Goal: Task Accomplishment & Management: Complete application form

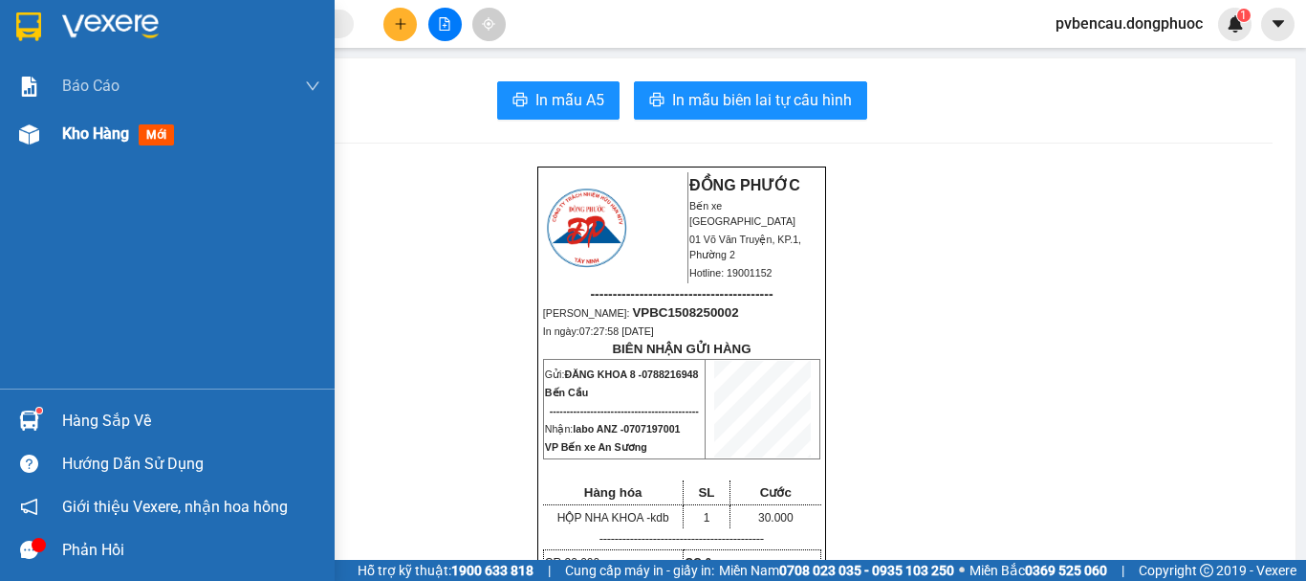
click at [83, 130] on span "Kho hàng" at bounding box center [95, 133] width 67 height 18
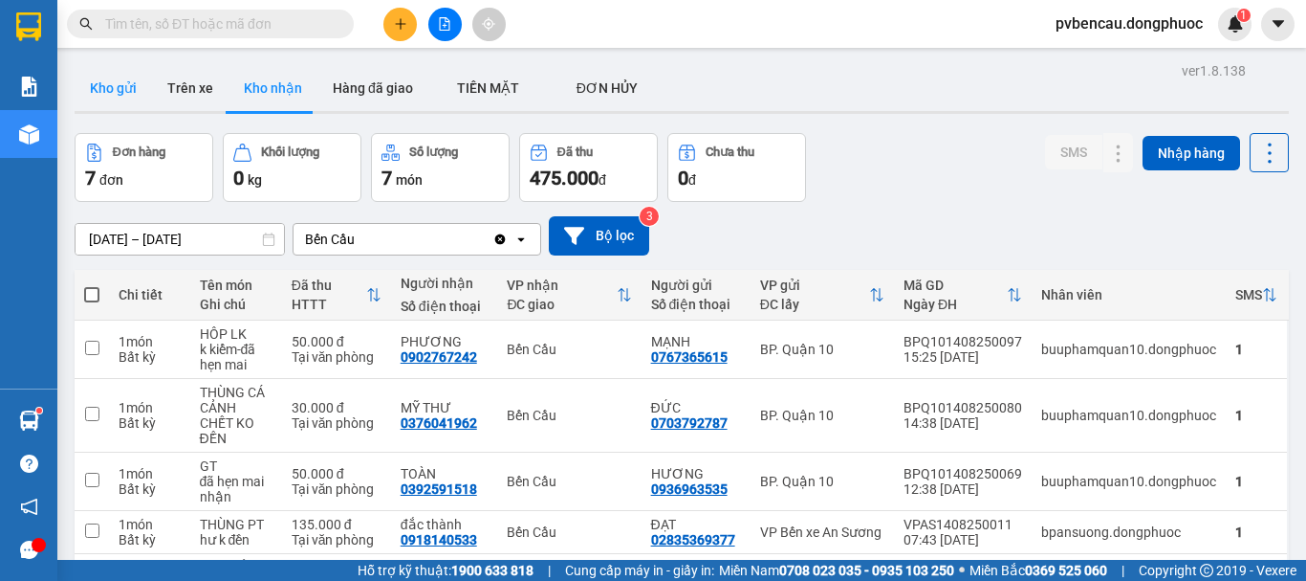
click at [129, 77] on button "Kho gửi" at bounding box center [113, 88] width 77 height 46
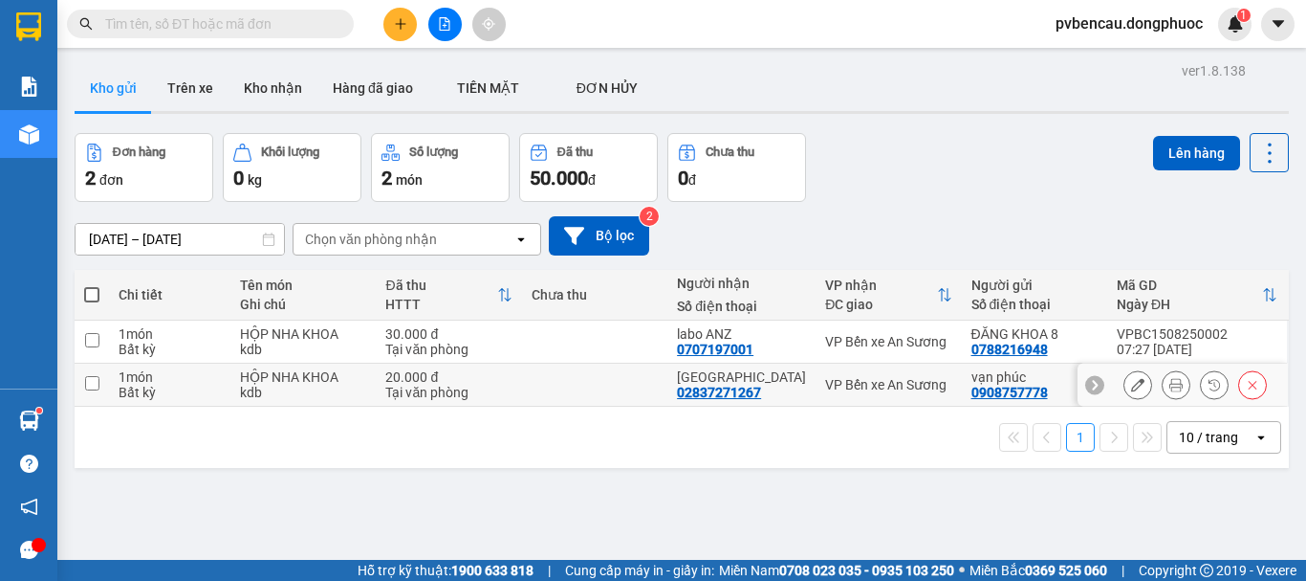
click at [320, 379] on div "HỘP NHA KHOA" at bounding box center [303, 376] width 126 height 15
checkbox input "true"
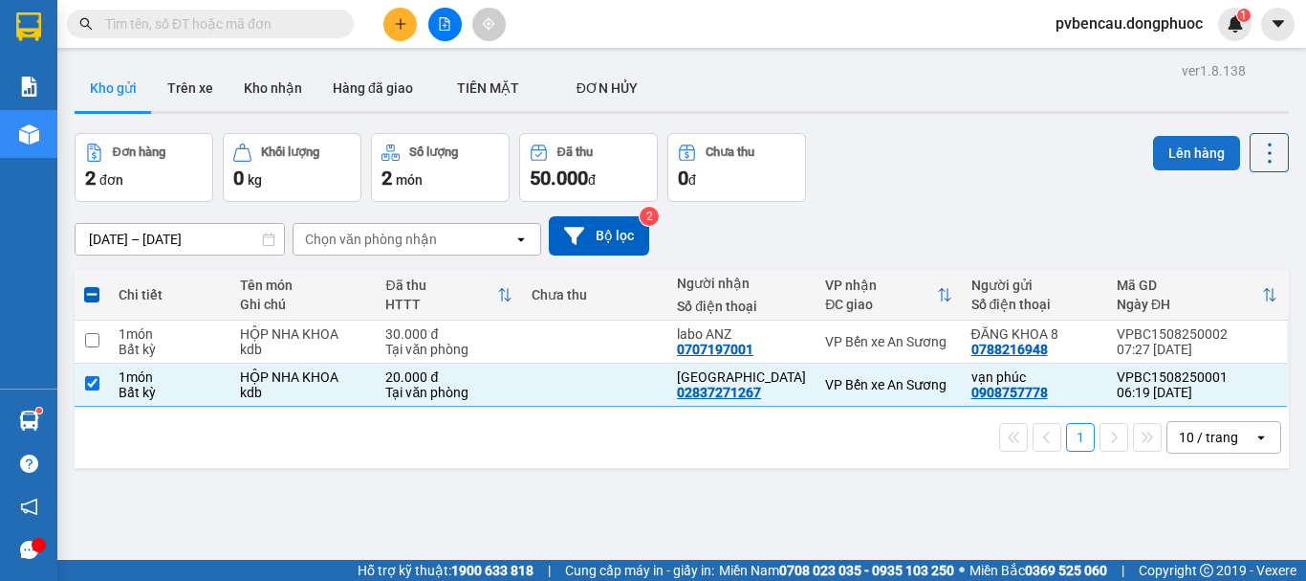
click at [1170, 148] on button "Lên hàng" at bounding box center [1196, 153] width 87 height 34
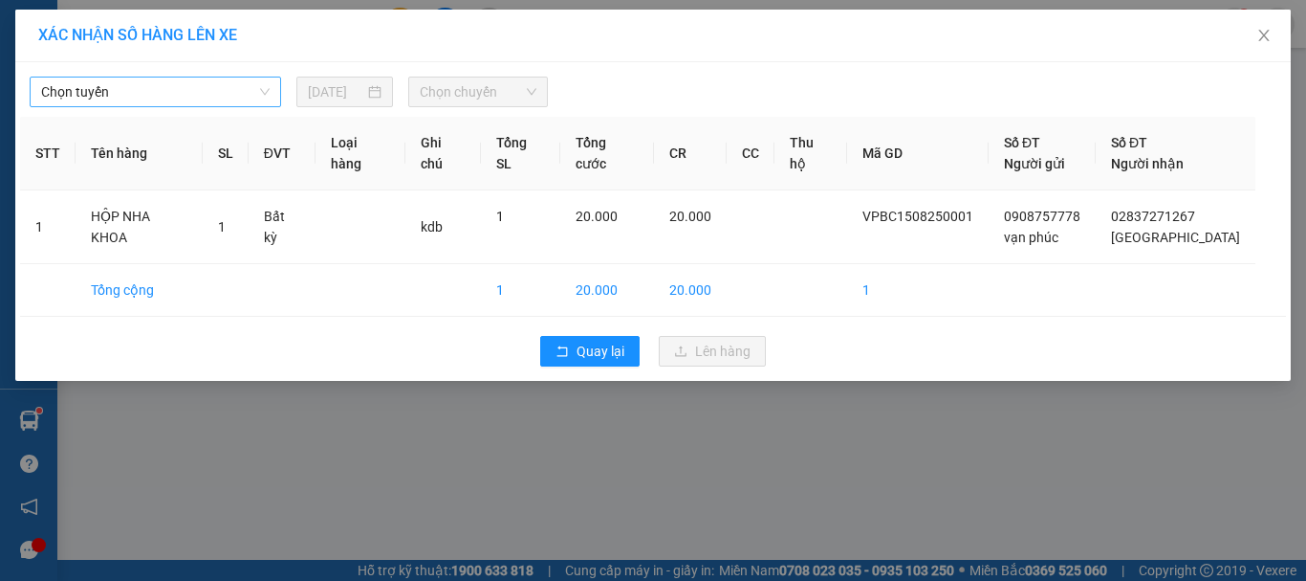
click at [85, 88] on span "Chọn tuyến" at bounding box center [155, 91] width 229 height 29
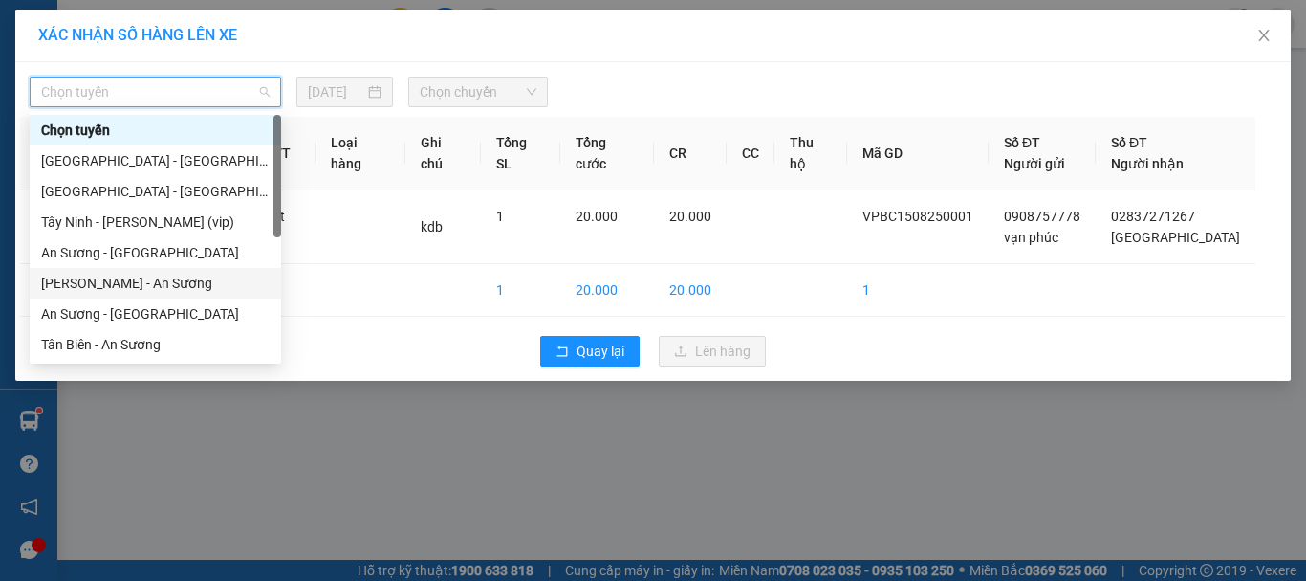
click at [103, 278] on div "[PERSON_NAME] - An Sương" at bounding box center [155, 283] width 229 height 21
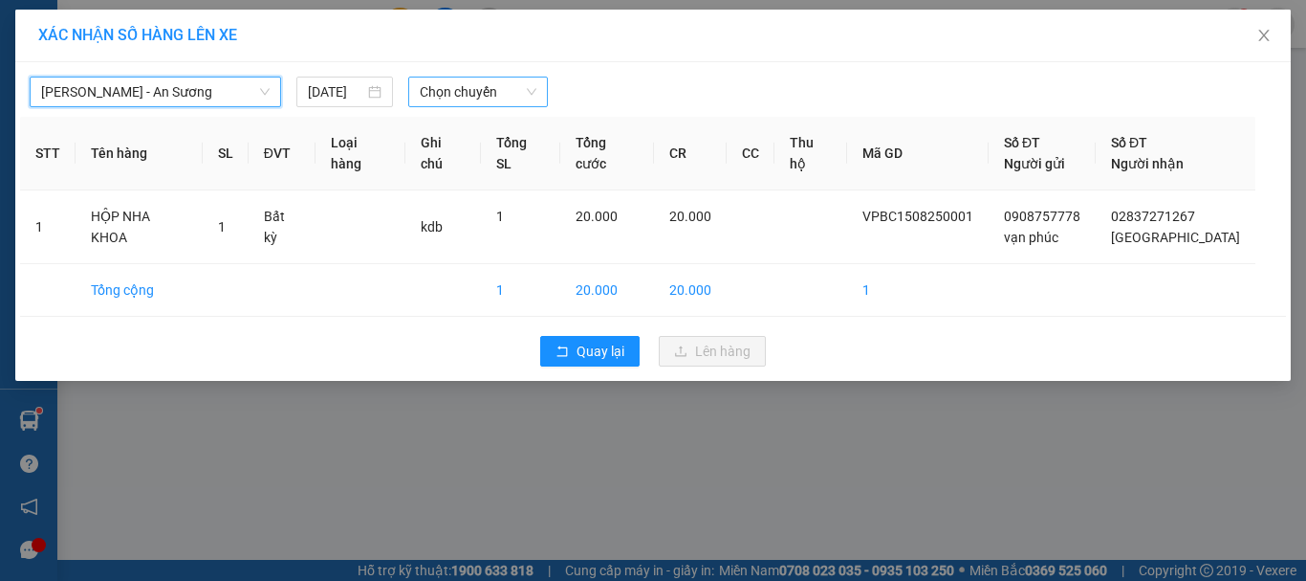
click at [435, 89] on span "Chọn chuyến" at bounding box center [479, 91] width 118 height 29
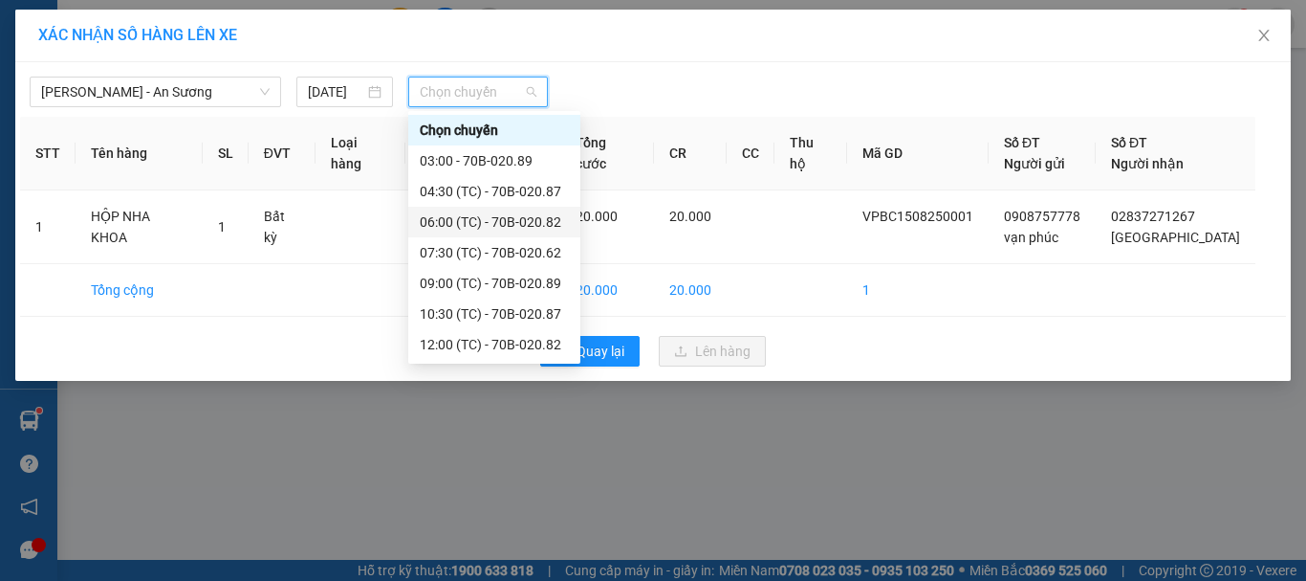
click at [497, 223] on div "06:00 (TC) - 70B-020.82" at bounding box center [494, 221] width 149 height 21
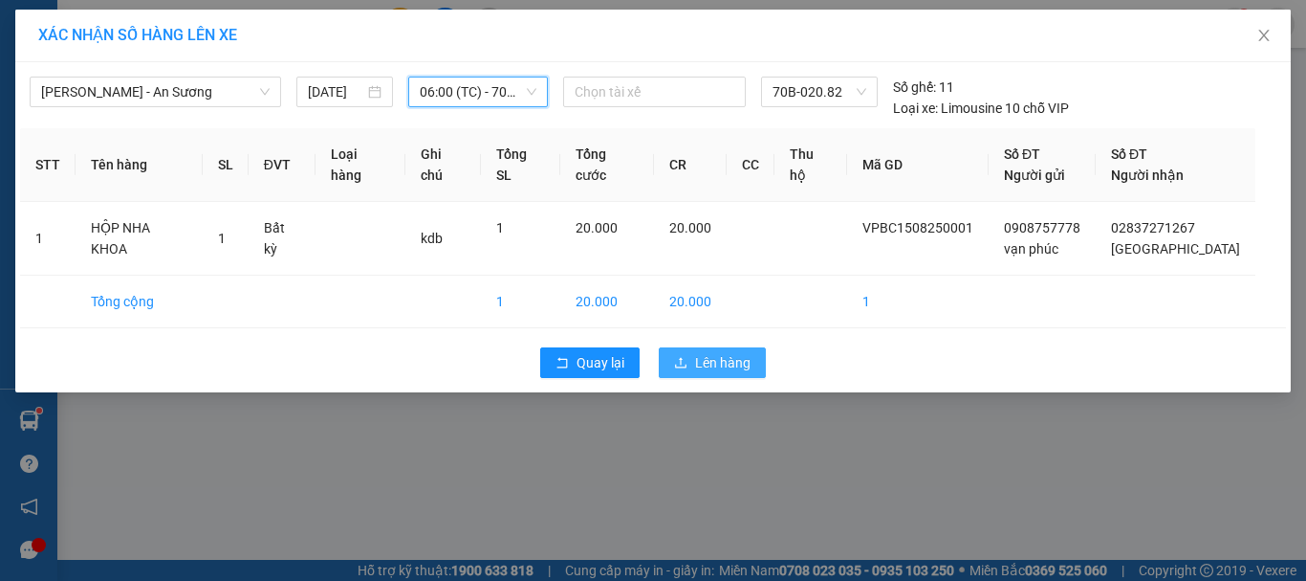
click at [688, 356] on icon "upload" at bounding box center [680, 362] width 13 height 13
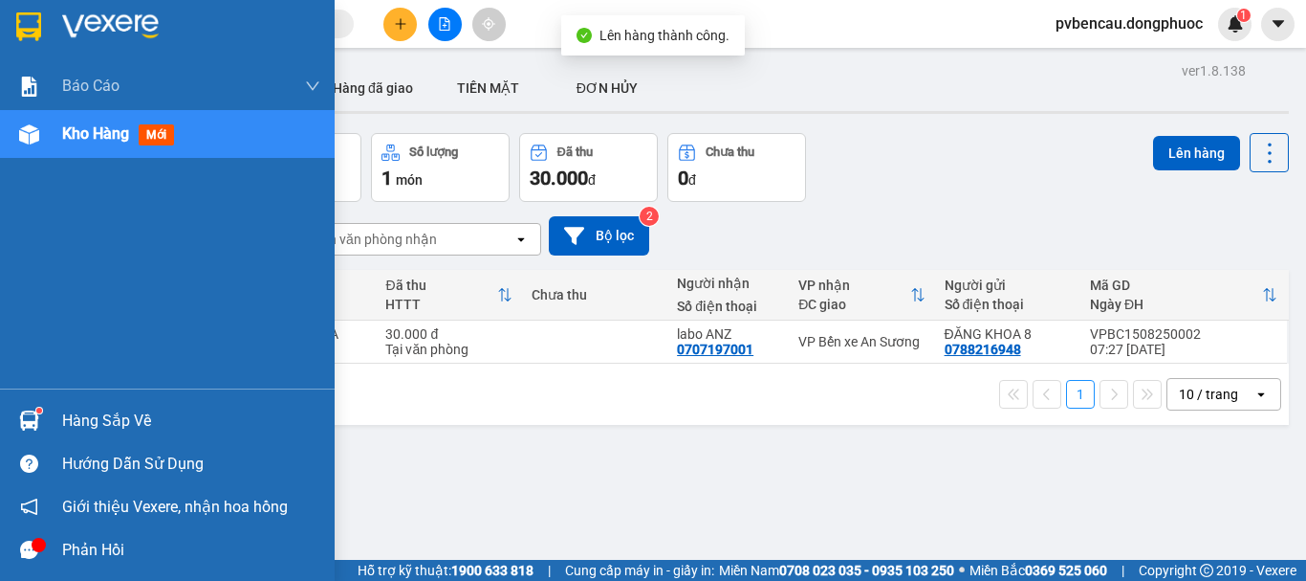
click at [40, 408] on sup at bounding box center [39, 410] width 6 height 6
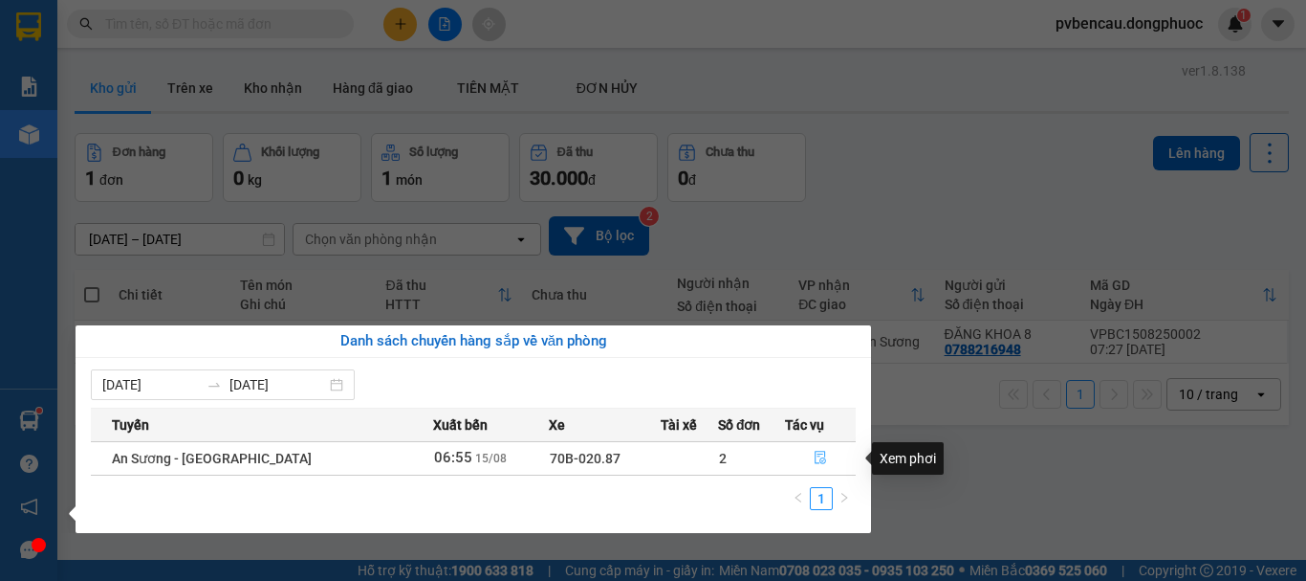
click at [816, 458] on icon "file-done" at bounding box center [820, 456] width 13 height 13
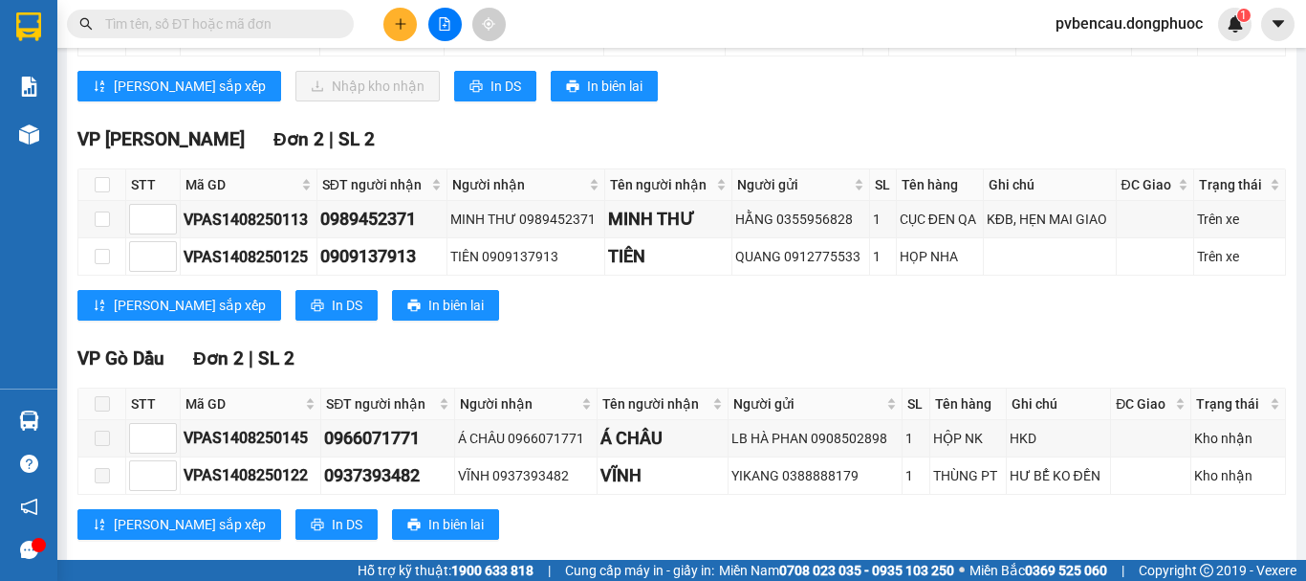
scroll to position [287, 0]
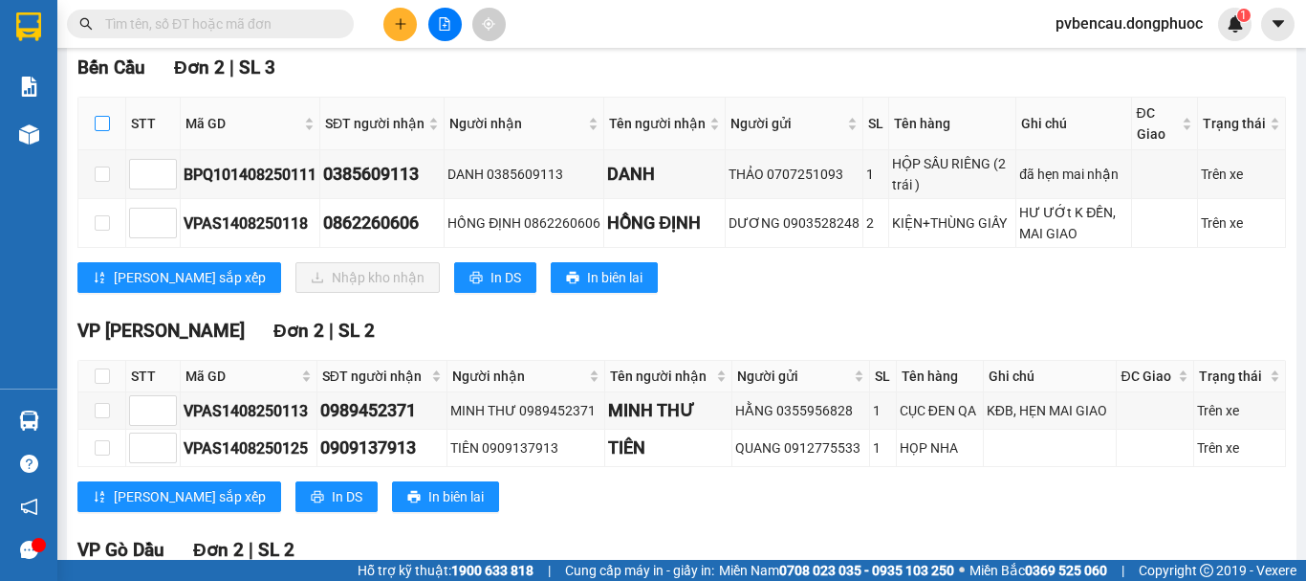
click at [100, 131] on input "checkbox" at bounding box center [102, 123] width 15 height 15
checkbox input "true"
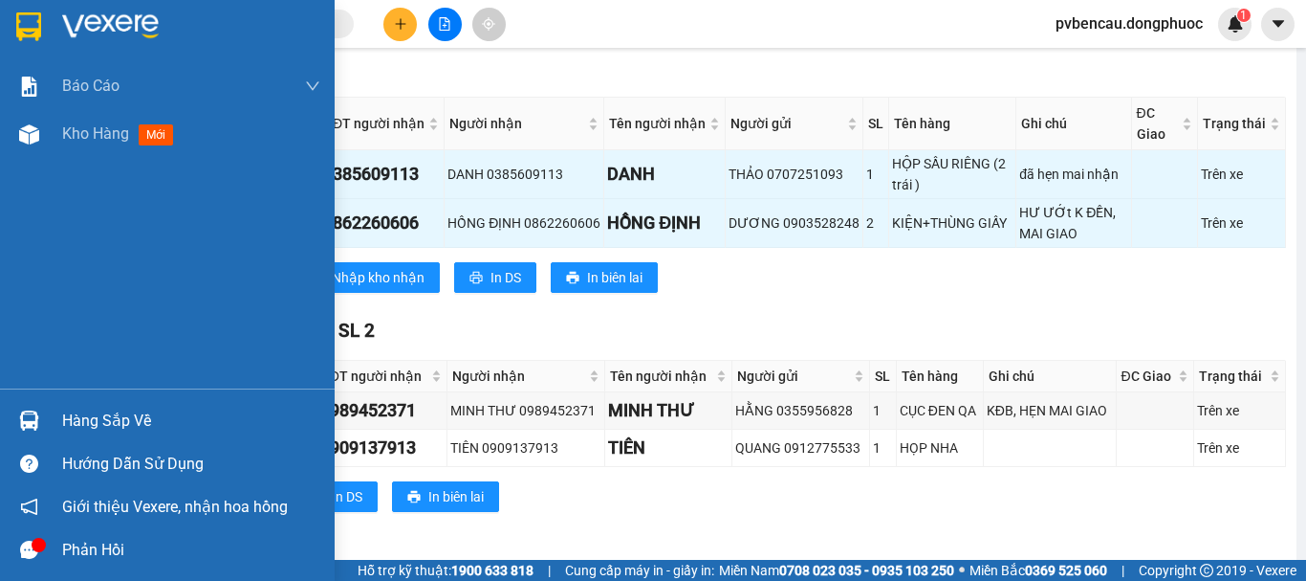
click at [94, 432] on div "Hàng sắp về" at bounding box center [191, 420] width 258 height 29
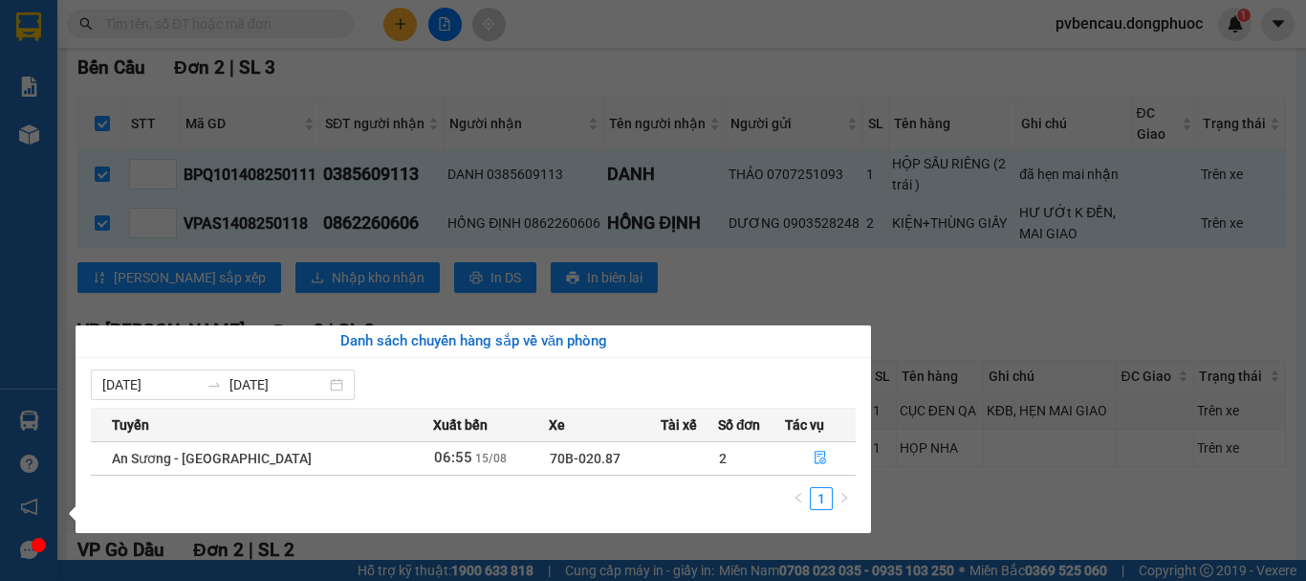
click at [19, 176] on div "Báo cáo Mẫu 1: Báo cáo dòng tiền Mẫu 1: Báo cáo dòng tiền theo nhân viên Mẫu 1:…" at bounding box center [28, 290] width 57 height 581
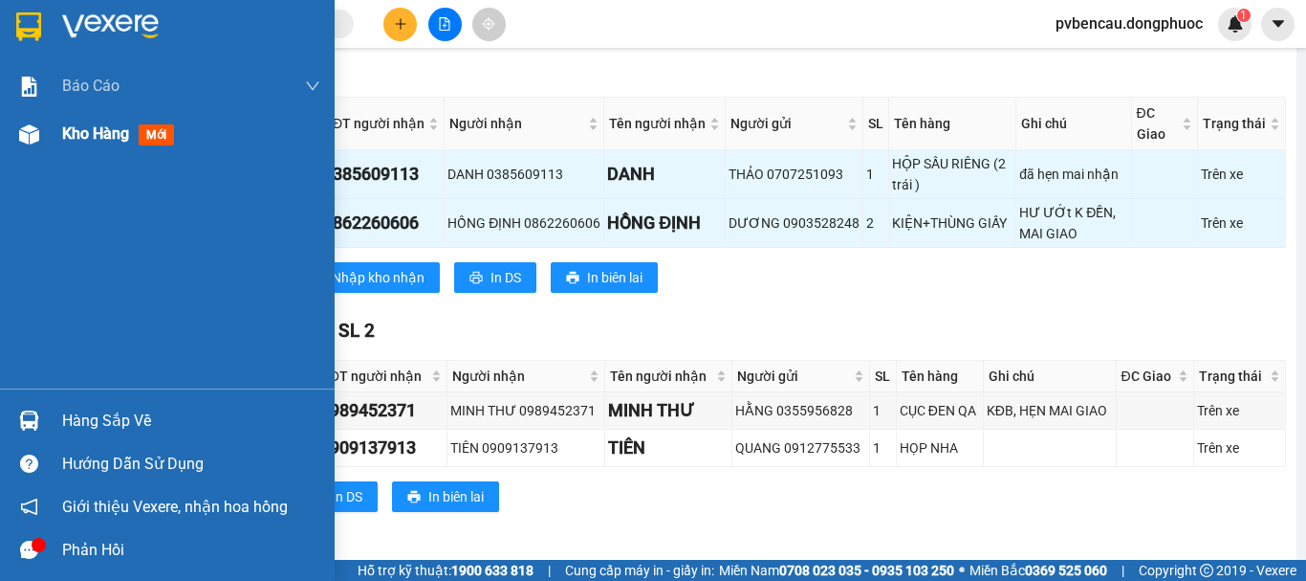
click at [64, 124] on span "Kho hàng" at bounding box center [95, 133] width 67 height 18
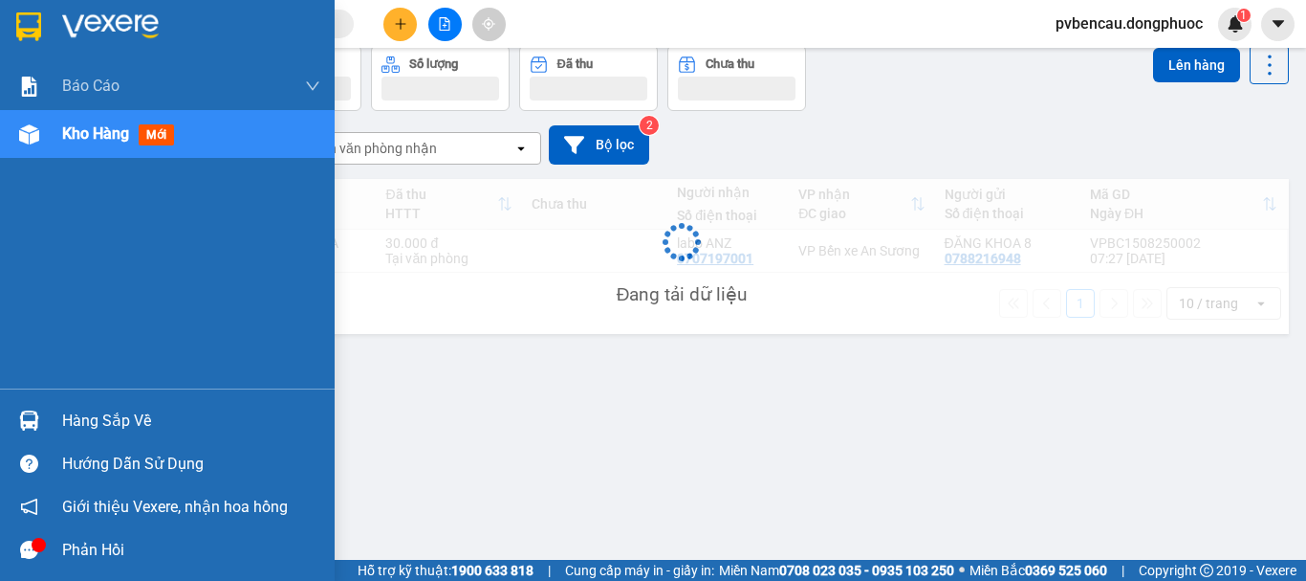
scroll to position [88, 0]
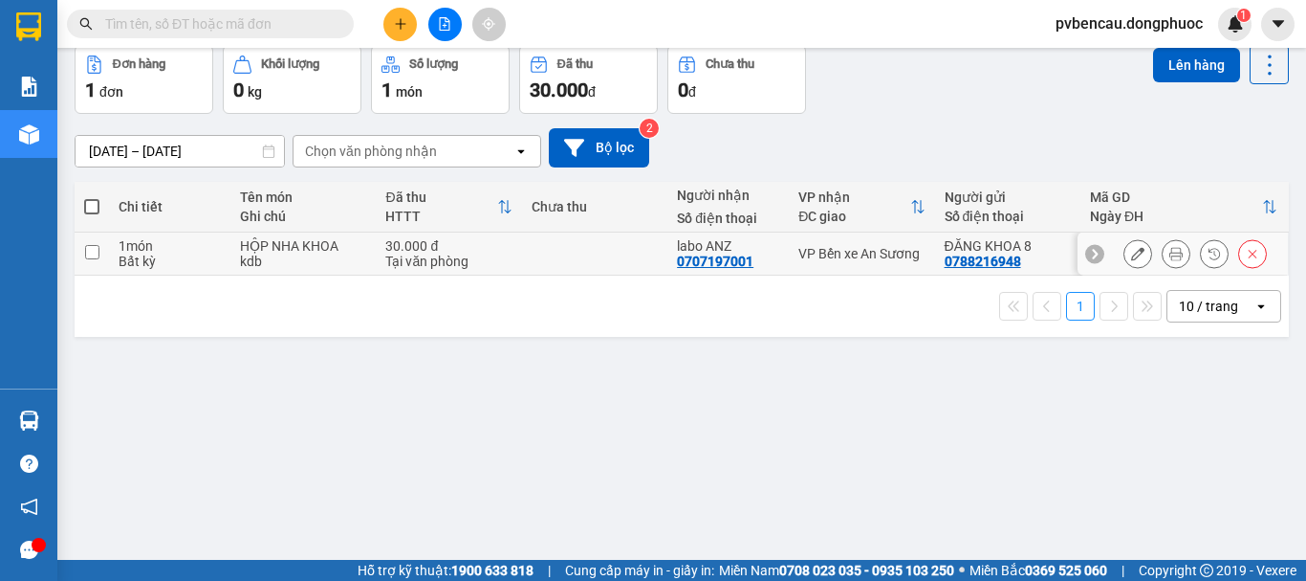
drag, startPoint x: 203, startPoint y: 241, endPoint x: 307, endPoint y: 242, distance: 104.3
click at [202, 241] on div "1 món" at bounding box center [170, 245] width 102 height 15
checkbox input "true"
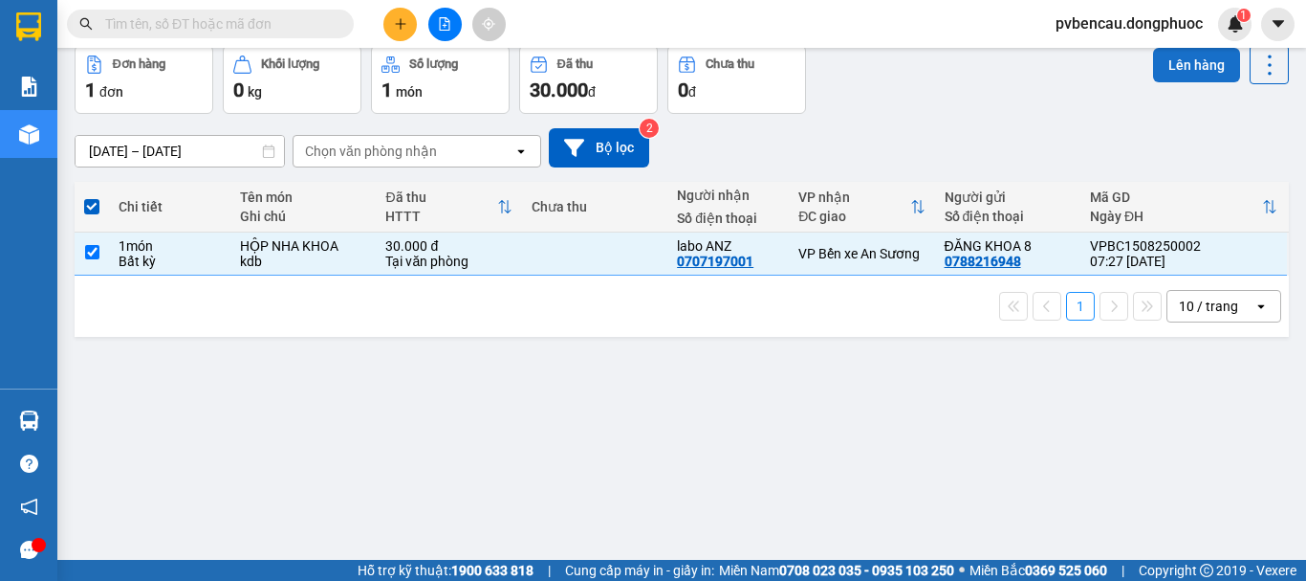
click at [1174, 75] on button "Lên hàng" at bounding box center [1196, 65] width 87 height 34
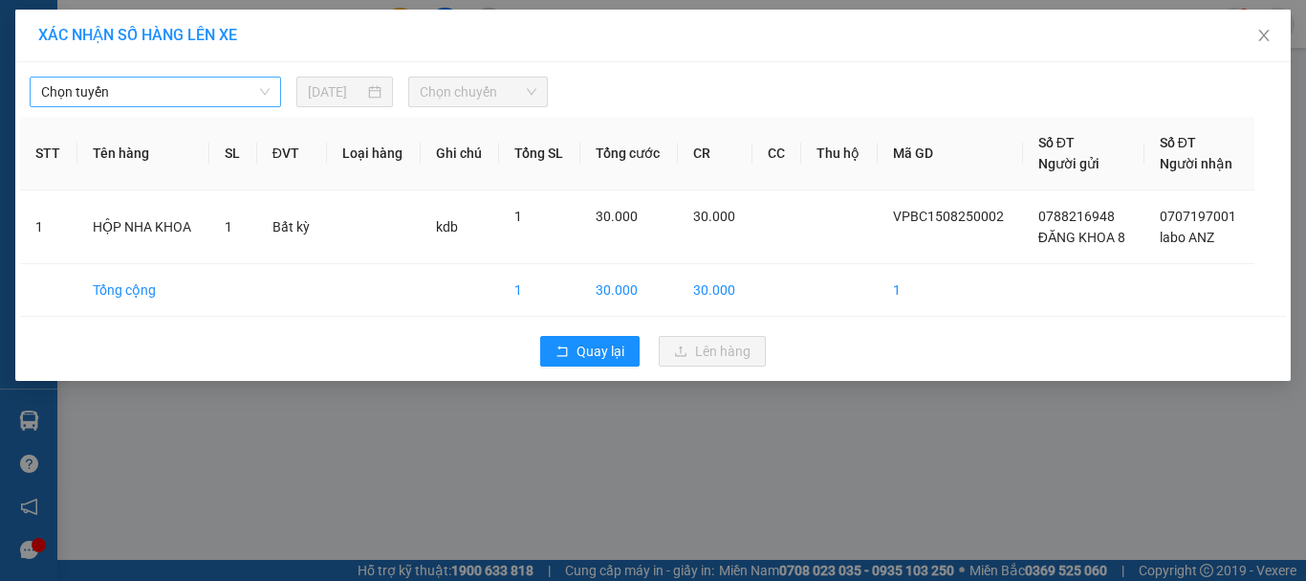
click at [160, 89] on span "Chọn tuyến" at bounding box center [155, 91] width 229 height 29
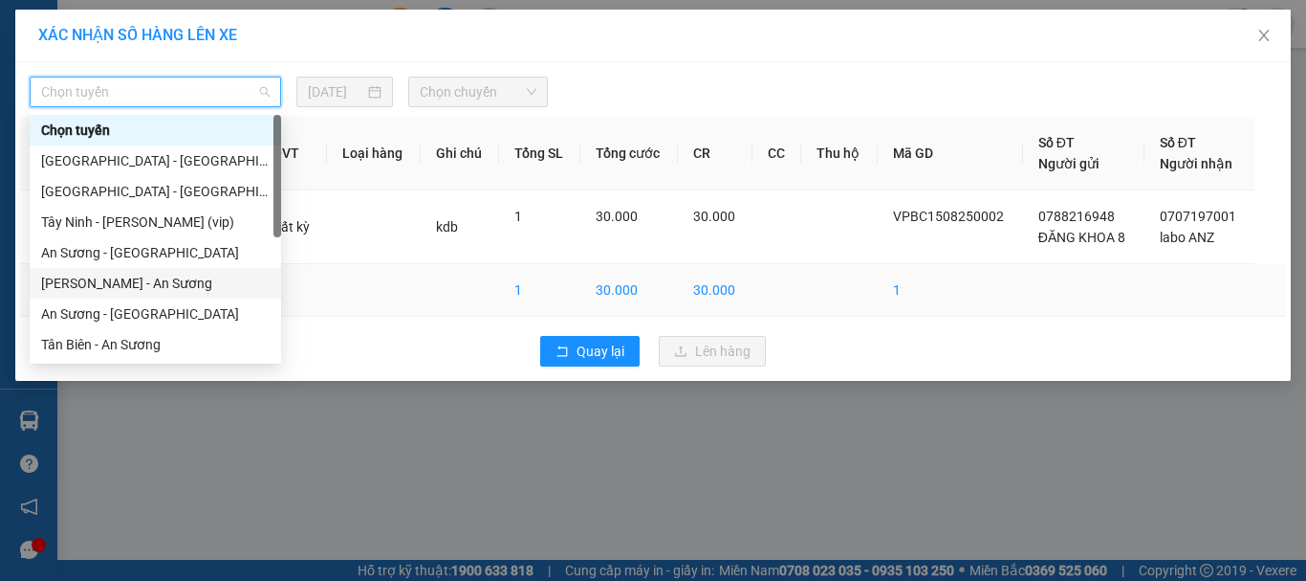
click at [122, 286] on div "[PERSON_NAME] - An Sương" at bounding box center [155, 283] width 229 height 21
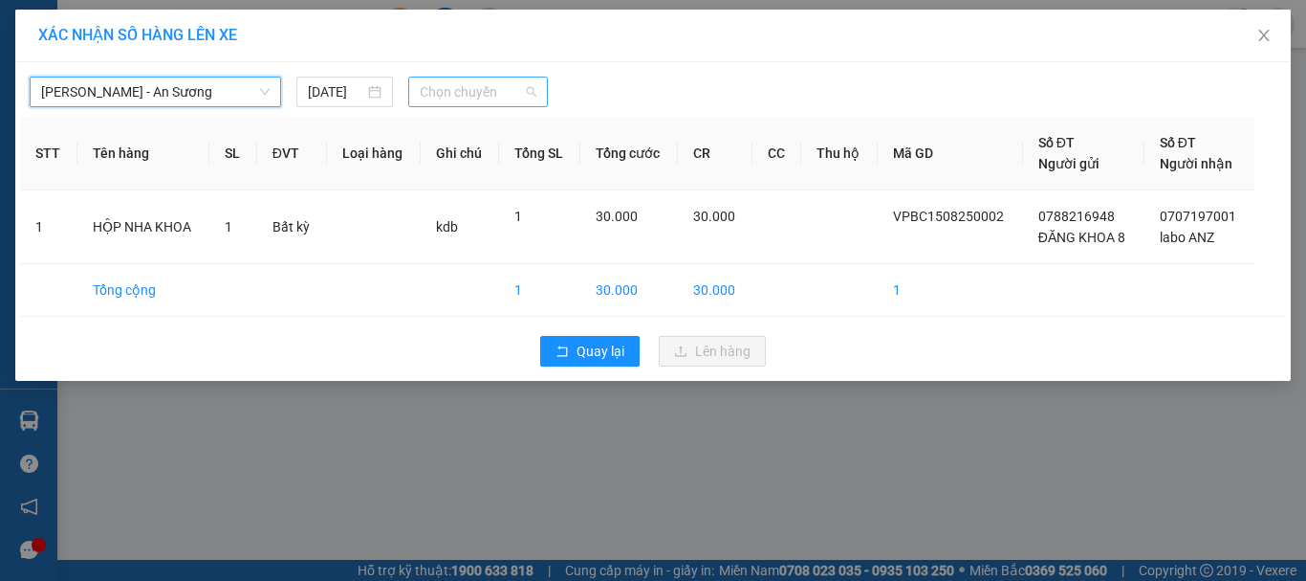
click at [490, 100] on span "Chọn chuyến" at bounding box center [479, 91] width 118 height 29
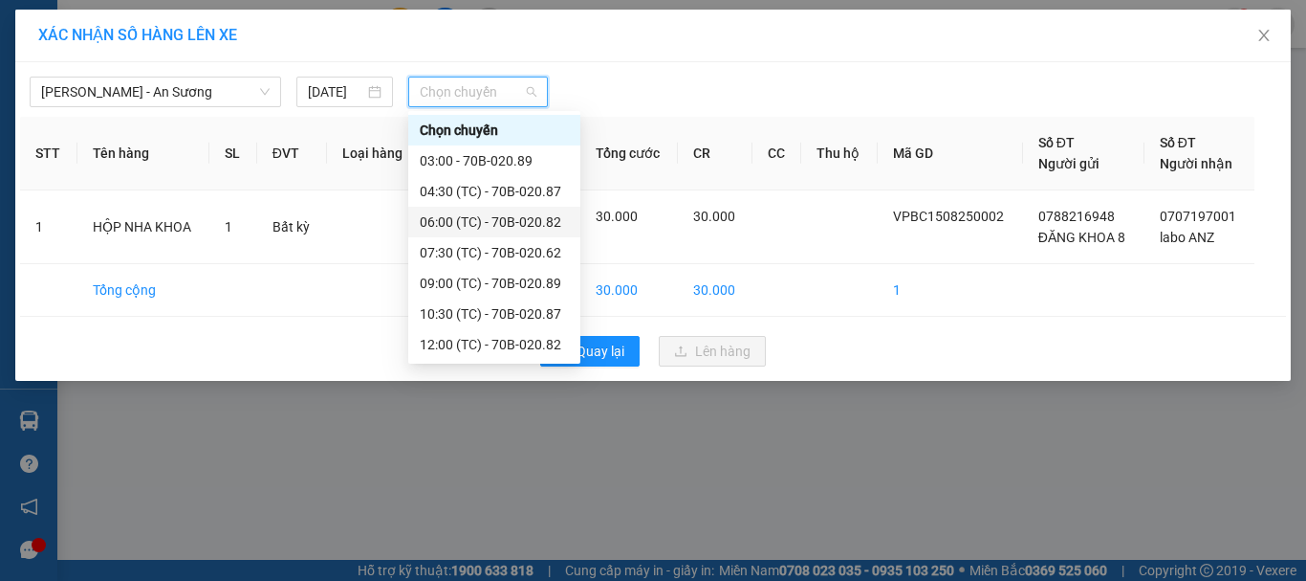
scroll to position [92, 0]
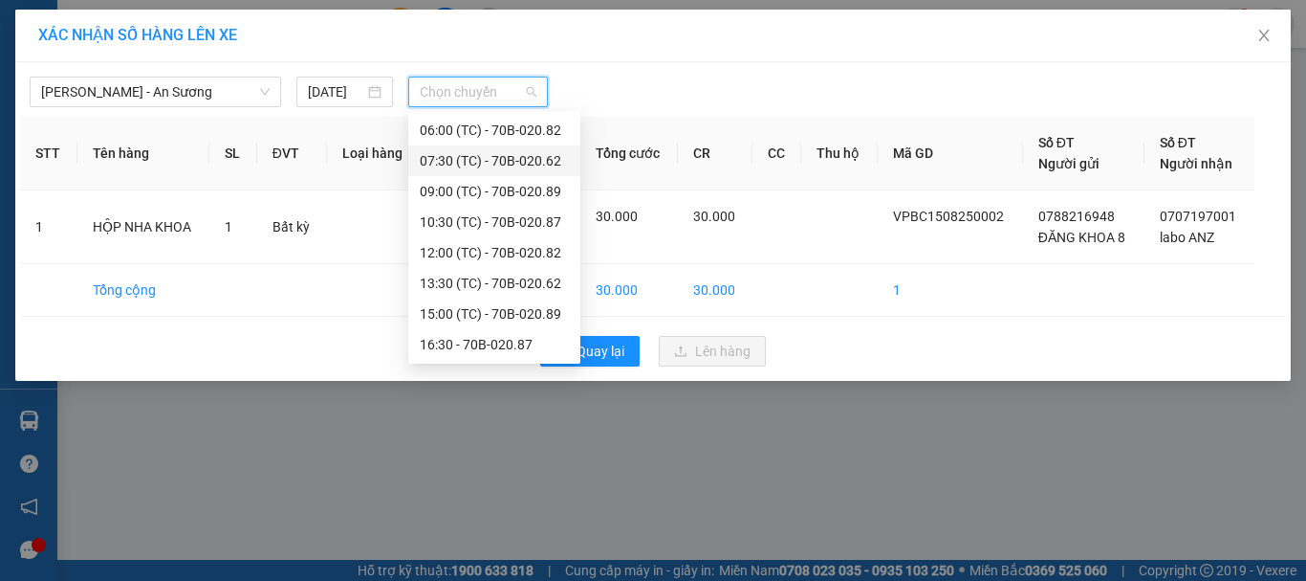
click at [499, 159] on div "07:30 (TC) - 70B-020.62" at bounding box center [494, 160] width 149 height 21
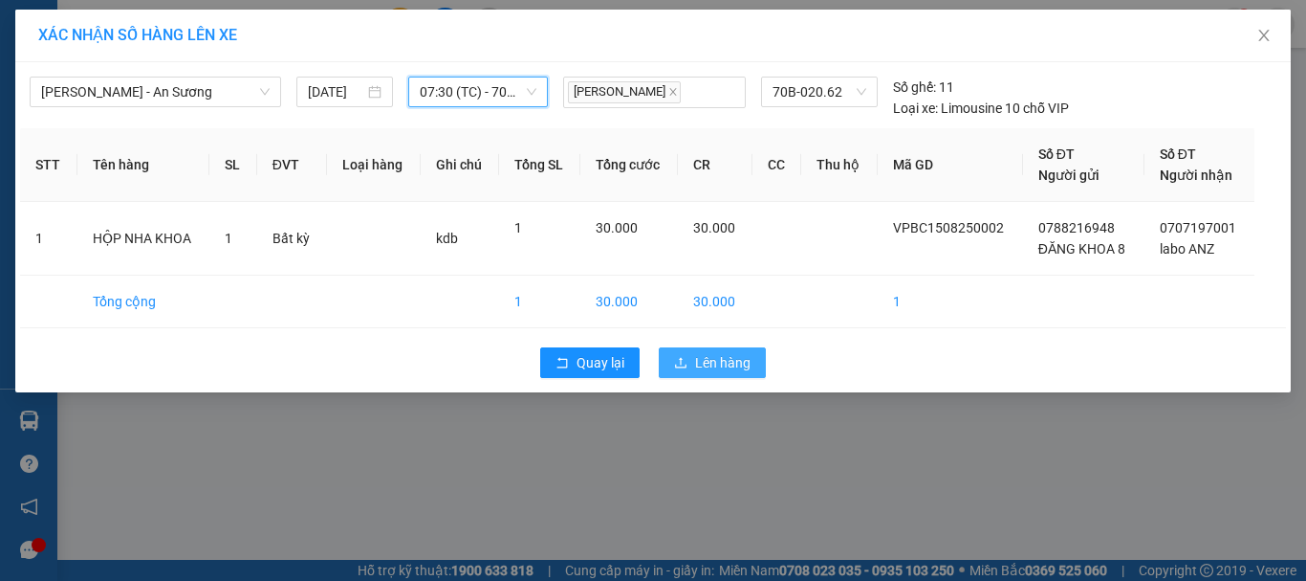
click at [713, 354] on span "Lên hàng" at bounding box center [722, 362] width 55 height 21
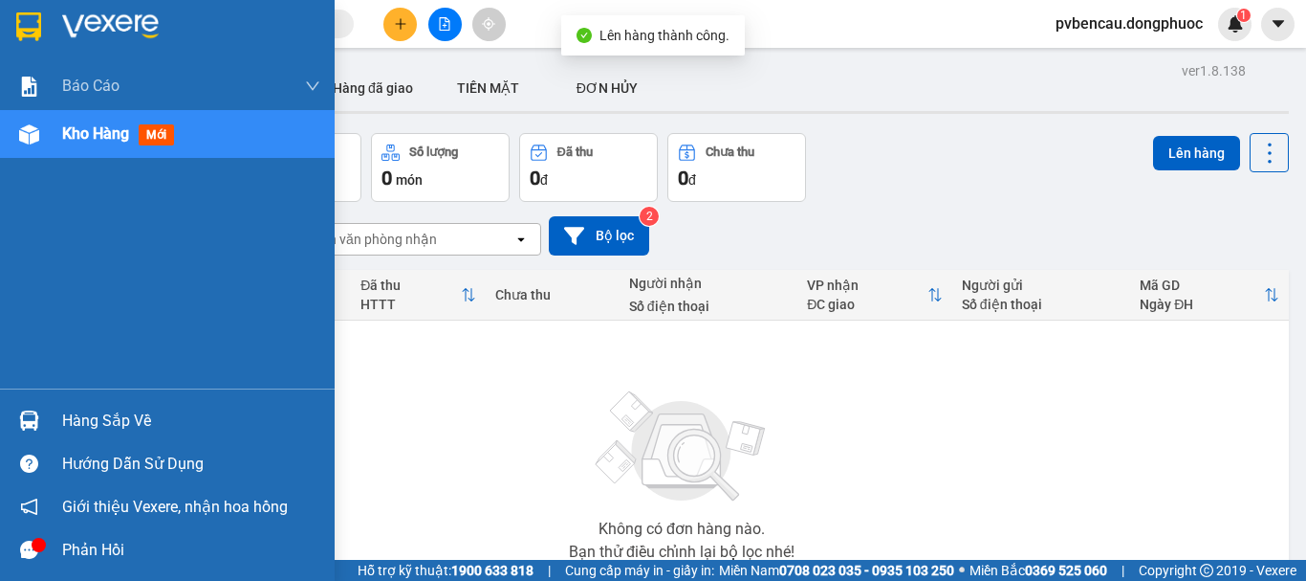
click at [46, 419] on div "Hàng sắp về" at bounding box center [167, 420] width 335 height 43
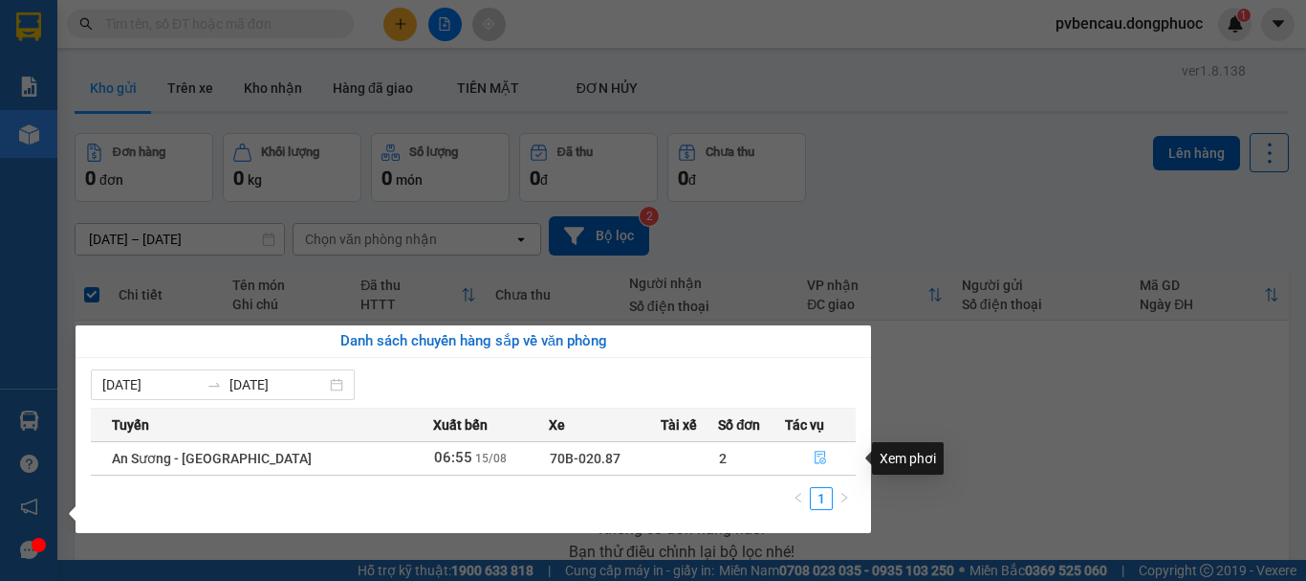
click at [814, 462] on icon "file-done" at bounding box center [820, 456] width 13 height 13
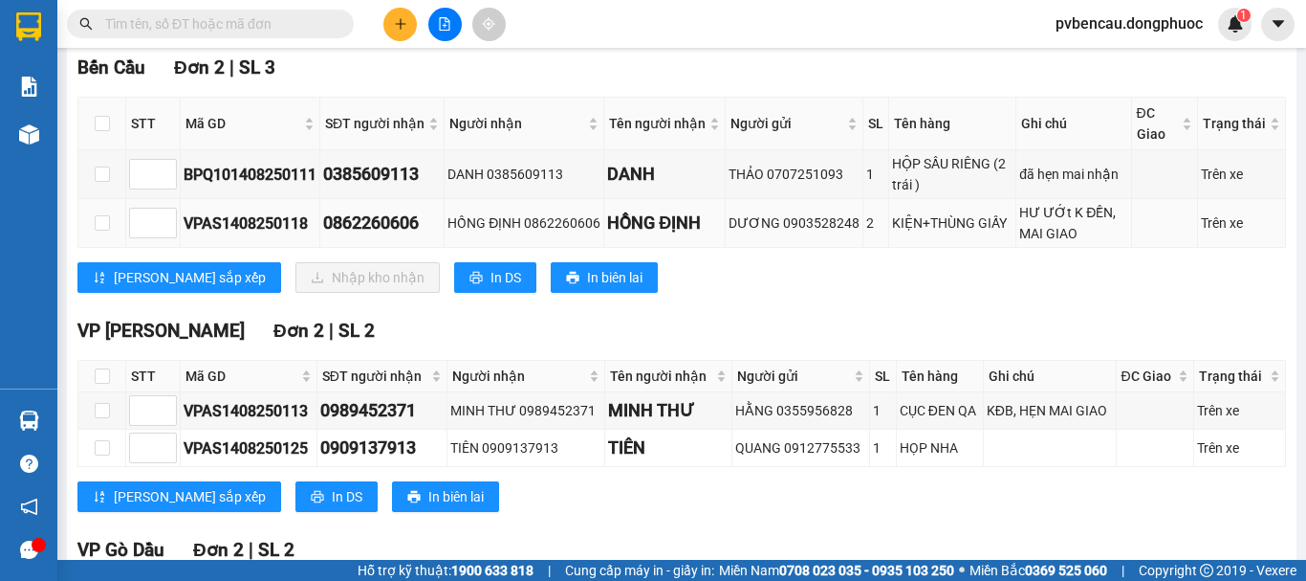
scroll to position [191, 0]
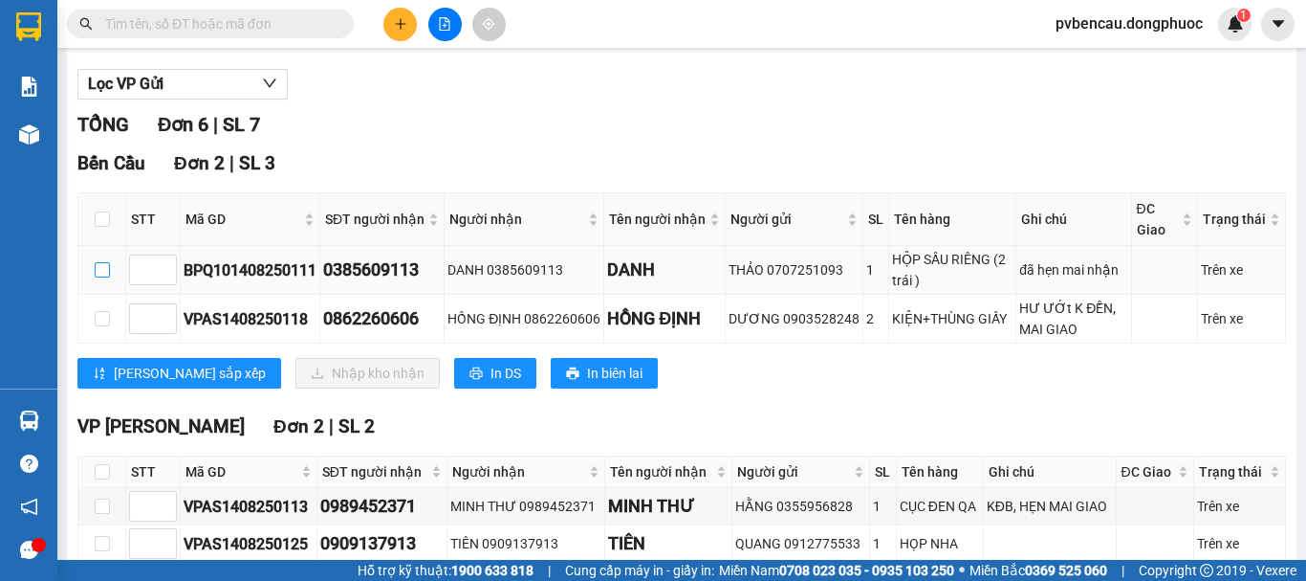
click at [109, 277] on input "checkbox" at bounding box center [102, 269] width 15 height 15
checkbox input "true"
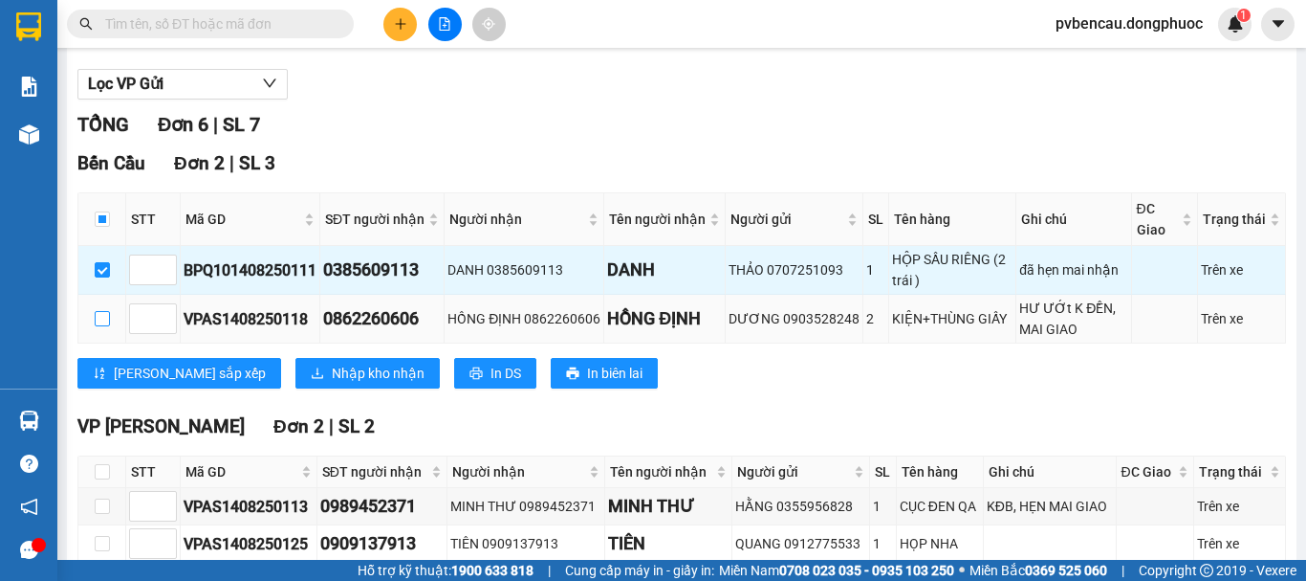
click at [103, 326] on input "checkbox" at bounding box center [102, 318] width 15 height 15
checkbox input "true"
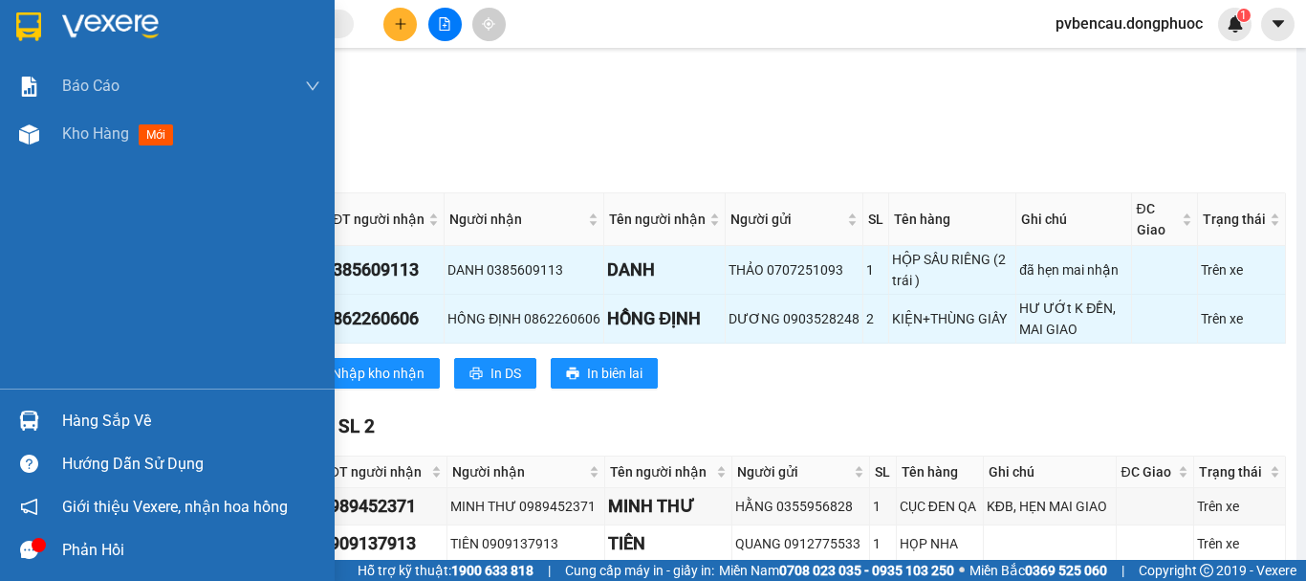
click at [32, 417] on img at bounding box center [29, 420] width 20 height 20
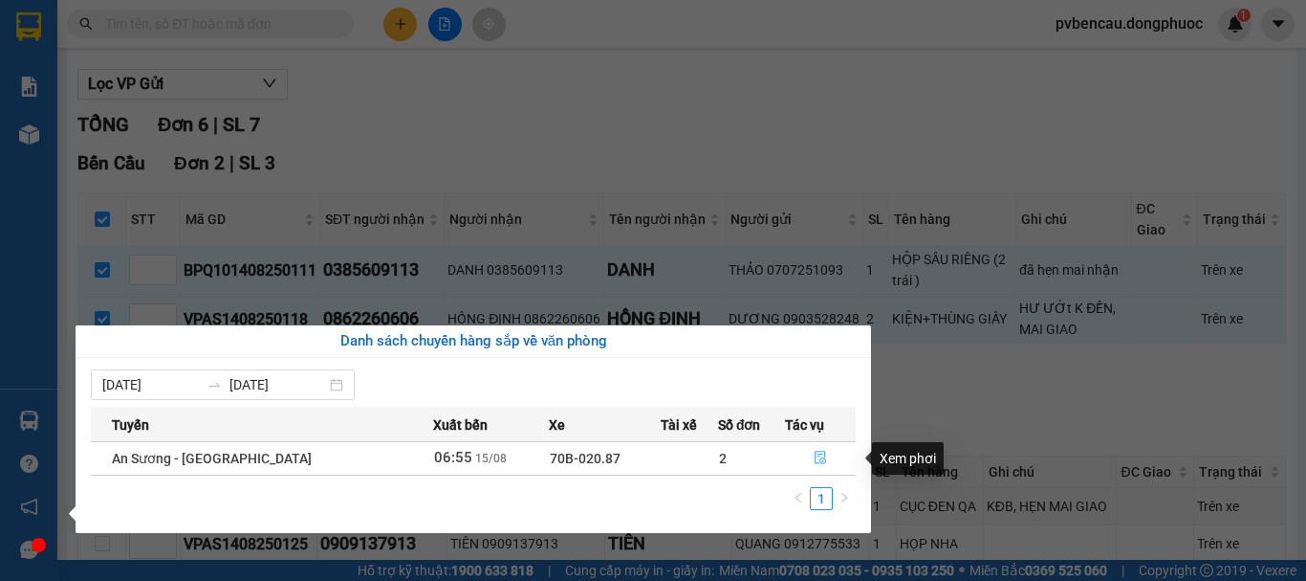
click at [811, 467] on button "button" at bounding box center [820, 458] width 69 height 31
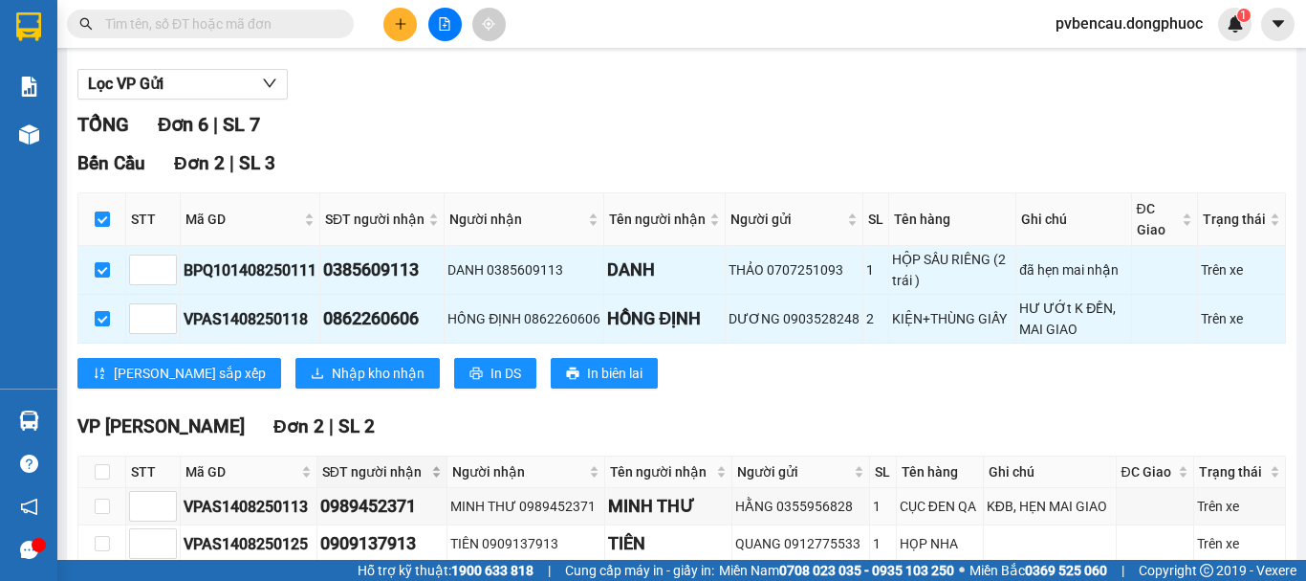
scroll to position [287, 0]
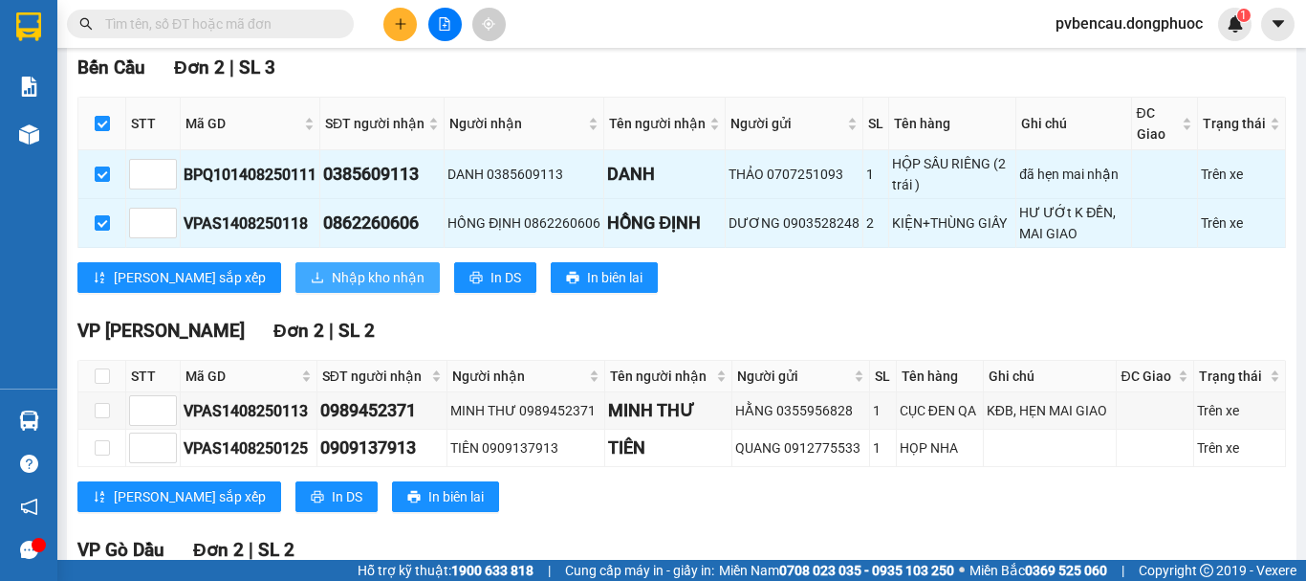
click at [332, 288] on span "Nhập kho nhận" at bounding box center [378, 277] width 93 height 21
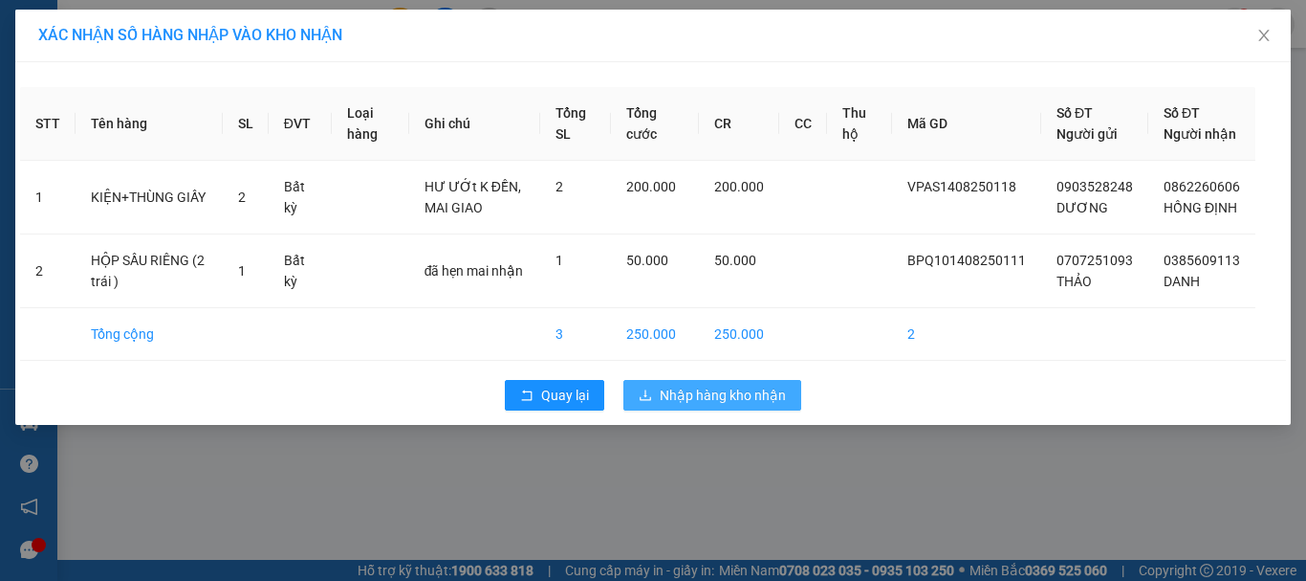
click at [700, 406] on span "Nhập hàng kho nhận" at bounding box center [723, 394] width 126 height 21
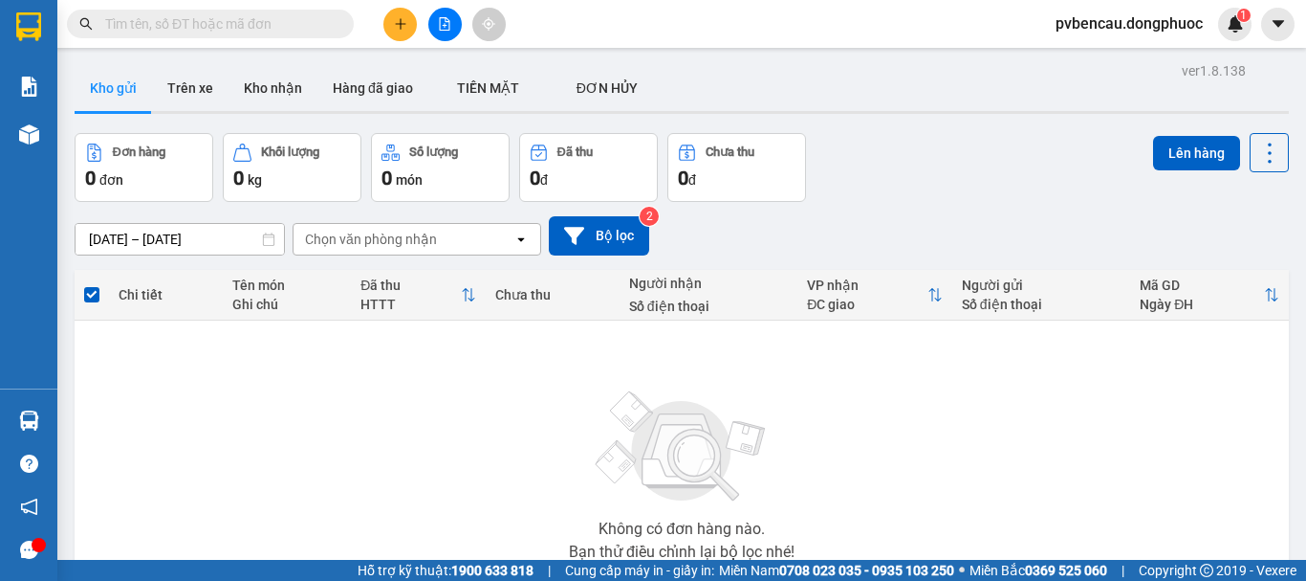
click at [402, 34] on button at bounding box center [400, 24] width 33 height 33
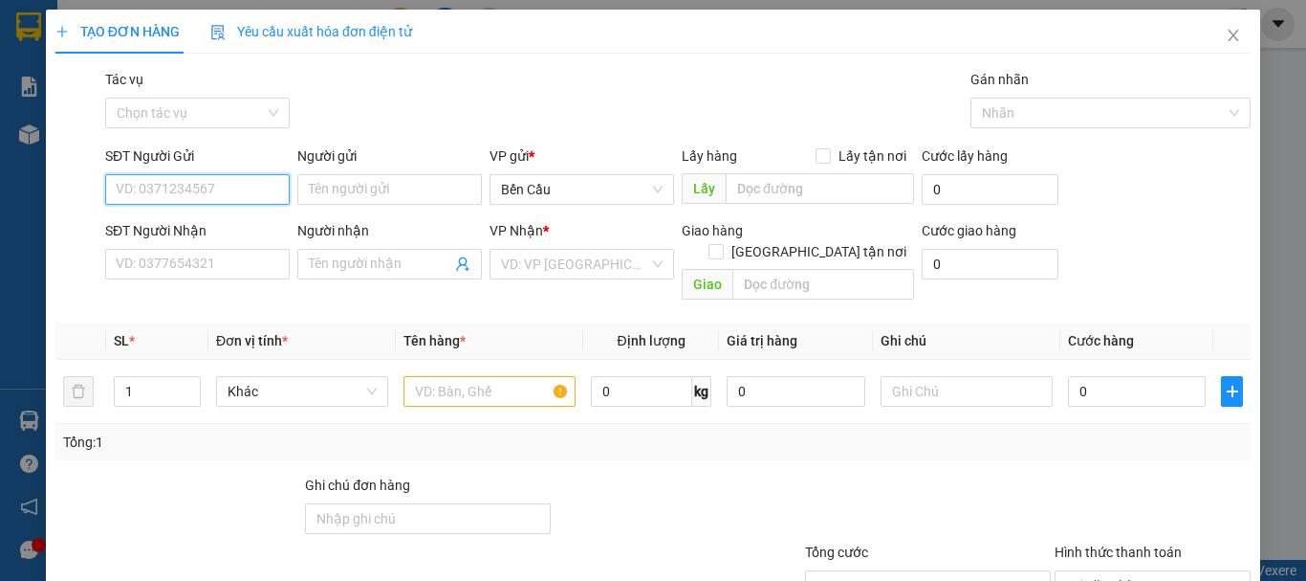
click at [212, 194] on input "SĐT Người Gửi" at bounding box center [197, 189] width 185 height 31
click at [233, 225] on div "0394156665 - ĐOÀN" at bounding box center [196, 227] width 160 height 21
type input "0394156665"
type input "ĐOÀN"
type input "0933221458"
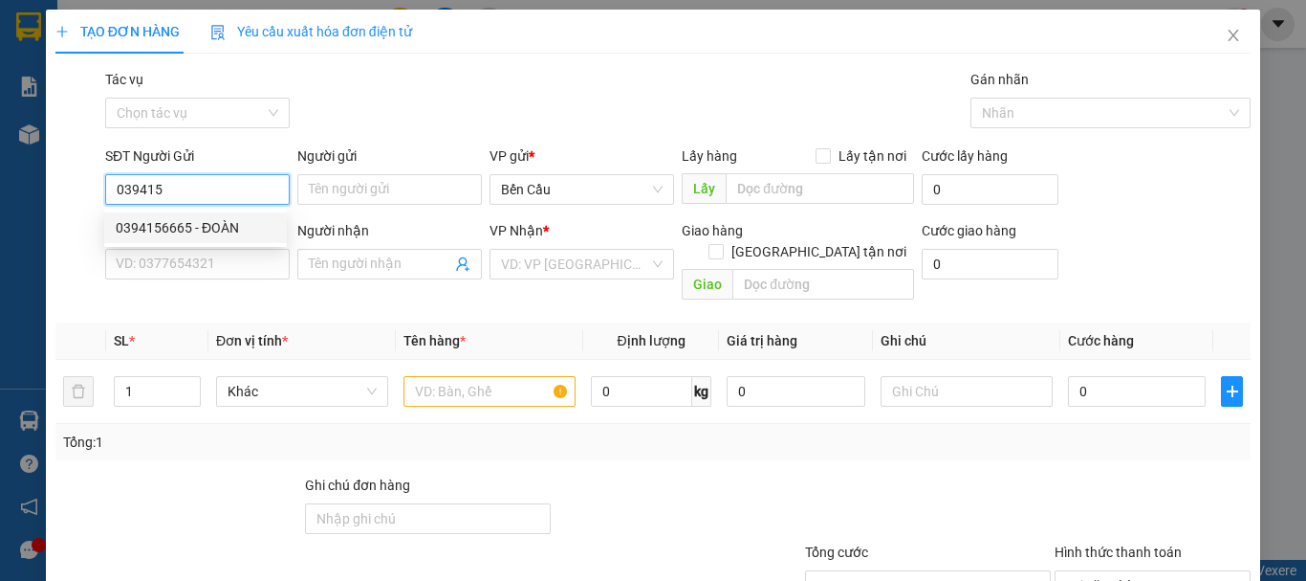
type input "A HÙNG"
type input "50.000"
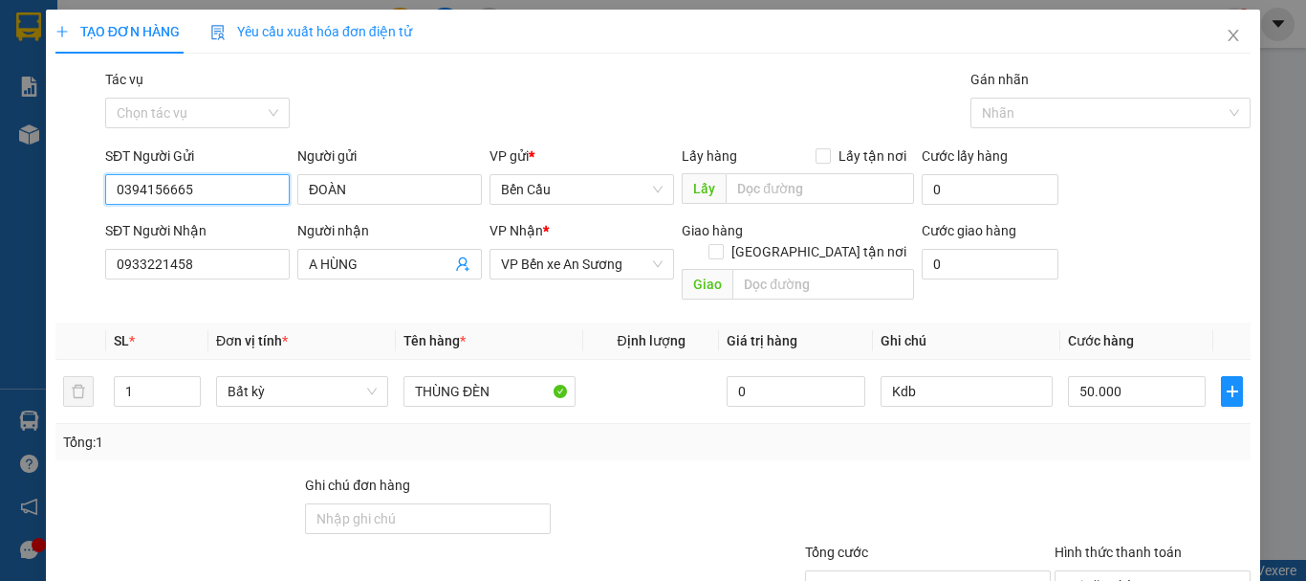
scroll to position [96, 0]
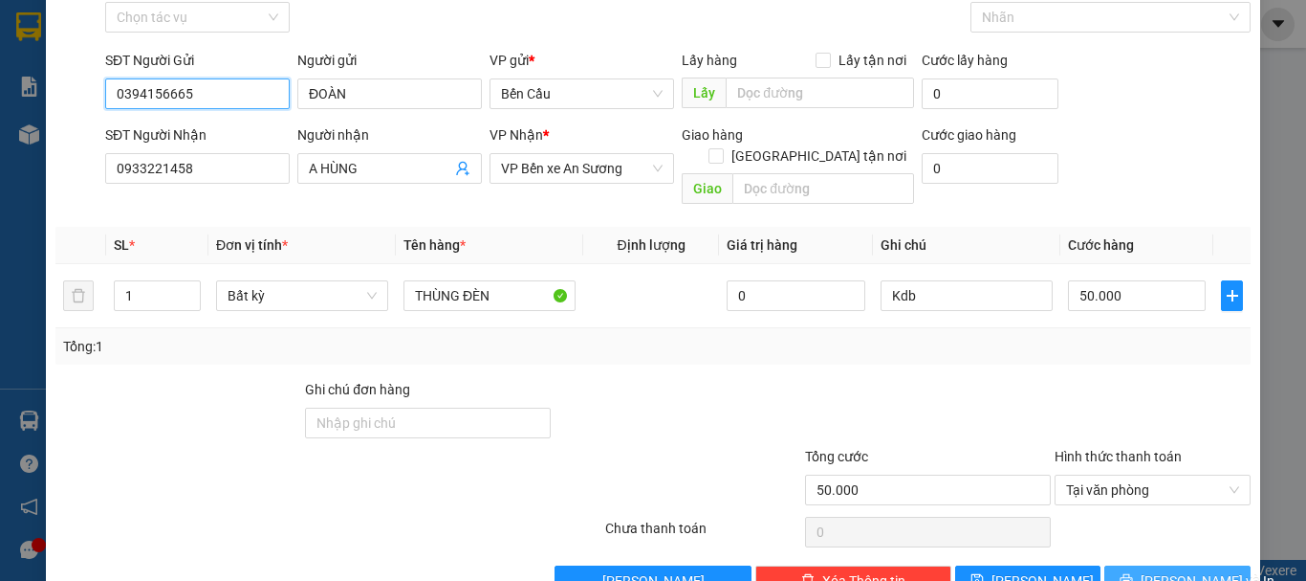
type input "0394156665"
click at [1184, 570] on span "[PERSON_NAME] và In" at bounding box center [1208, 580] width 134 height 21
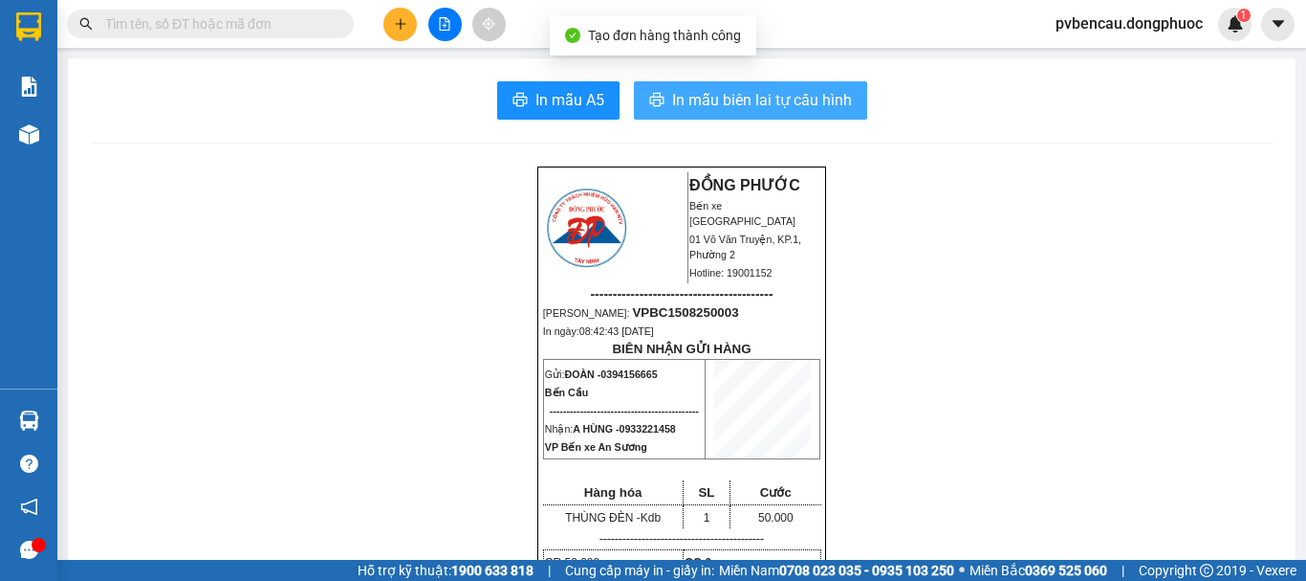
click at [779, 110] on span "In mẫu biên lai tự cấu hình" at bounding box center [762, 100] width 180 height 24
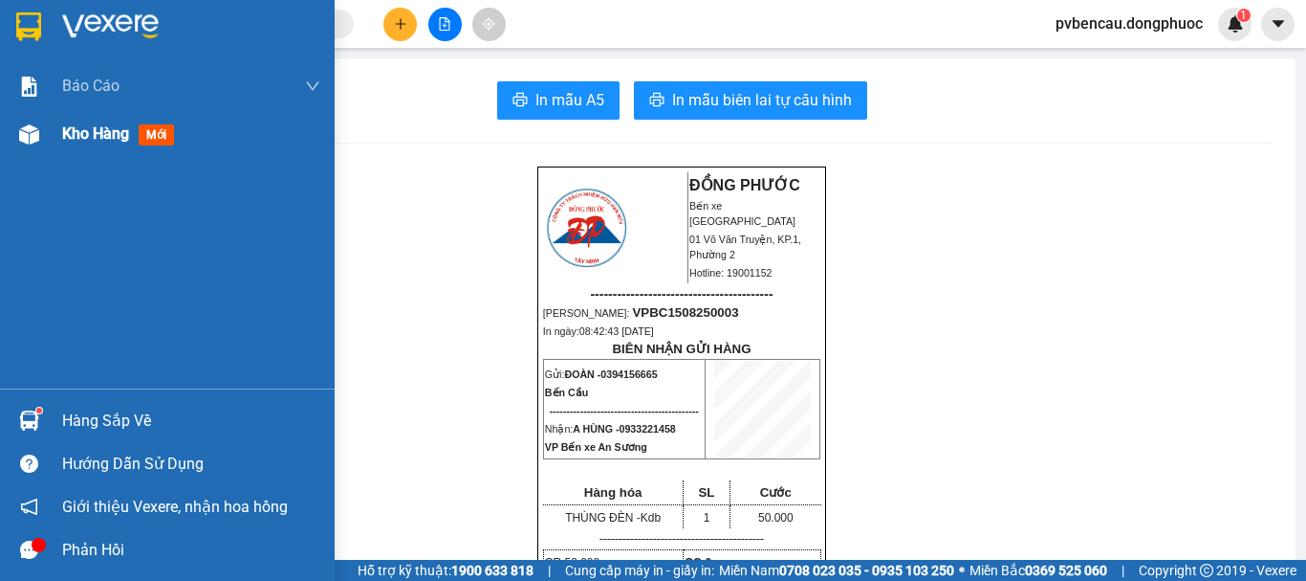
click at [46, 134] on div "Kho hàng mới" at bounding box center [167, 134] width 335 height 48
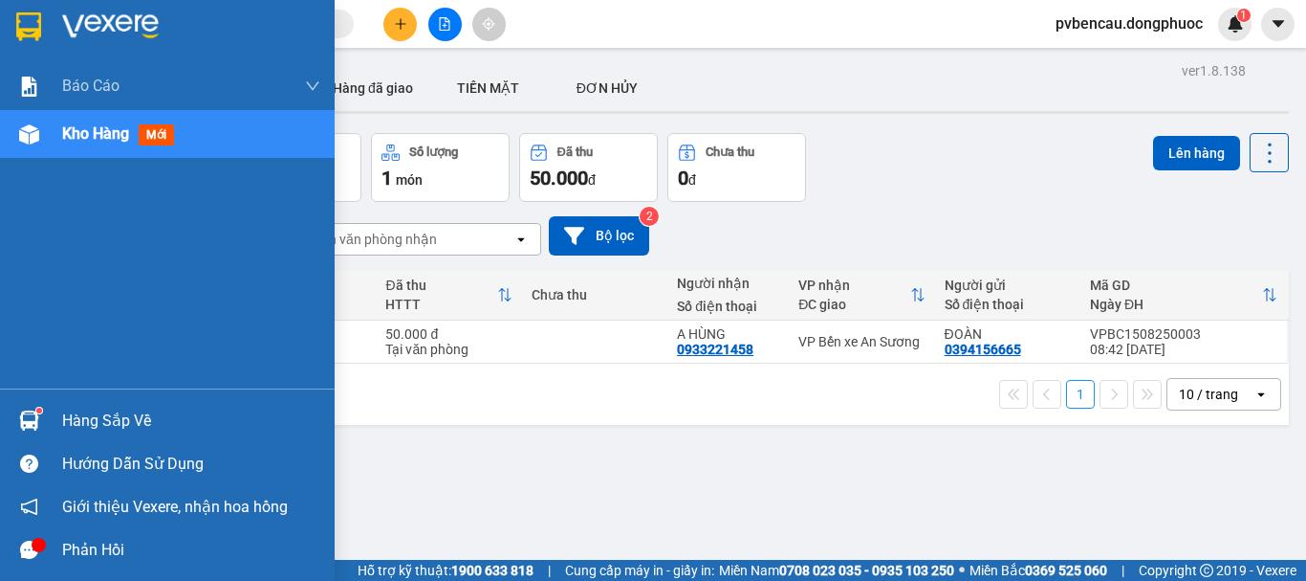
click at [40, 425] on div at bounding box center [28, 420] width 33 height 33
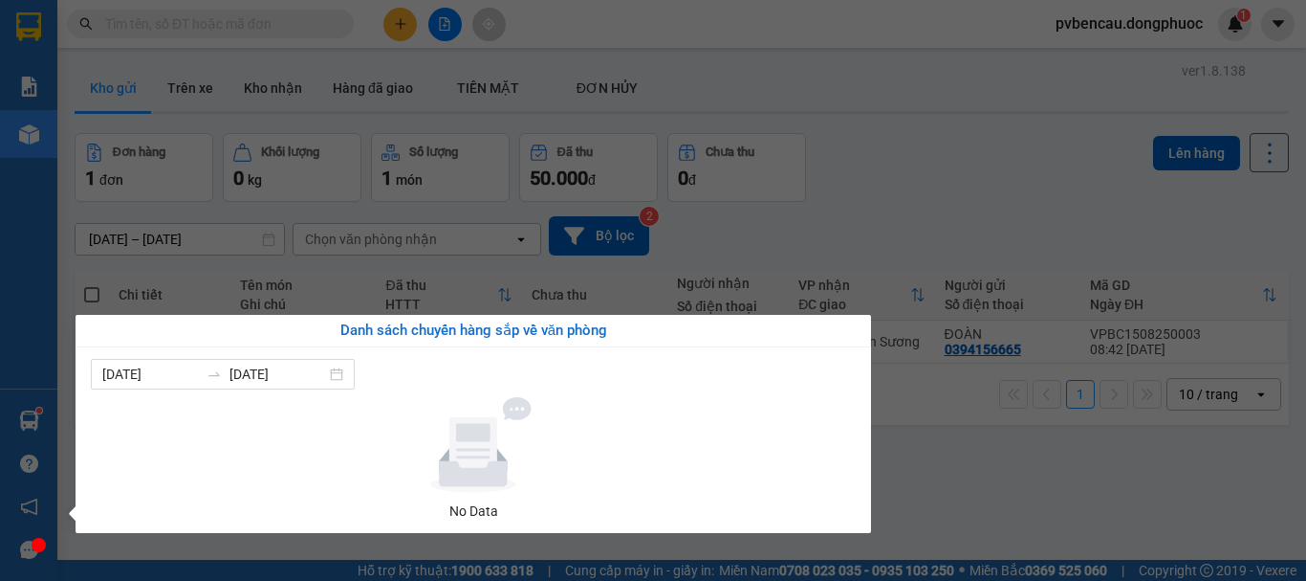
click at [897, 484] on section "Kết quả tìm kiếm ( 0 ) Bộ lọc No Data pvbencau.dongphuoc 1 Báo cáo Mẫu 1: Báo c…" at bounding box center [653, 290] width 1306 height 581
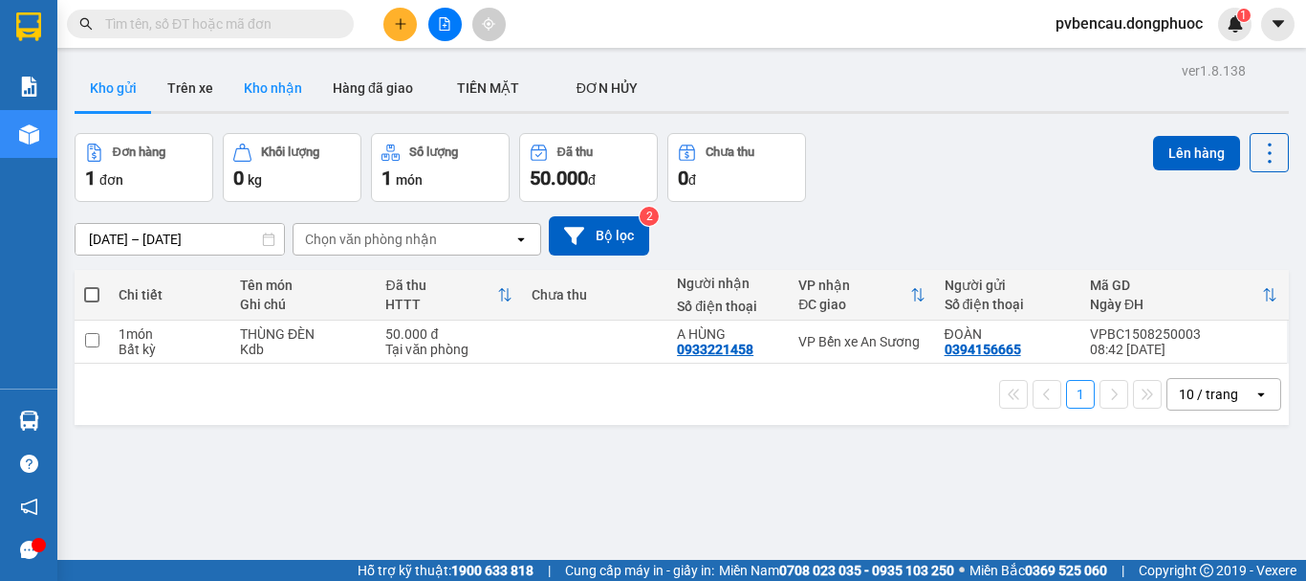
click at [232, 91] on button "Kho nhận" at bounding box center [273, 88] width 89 height 46
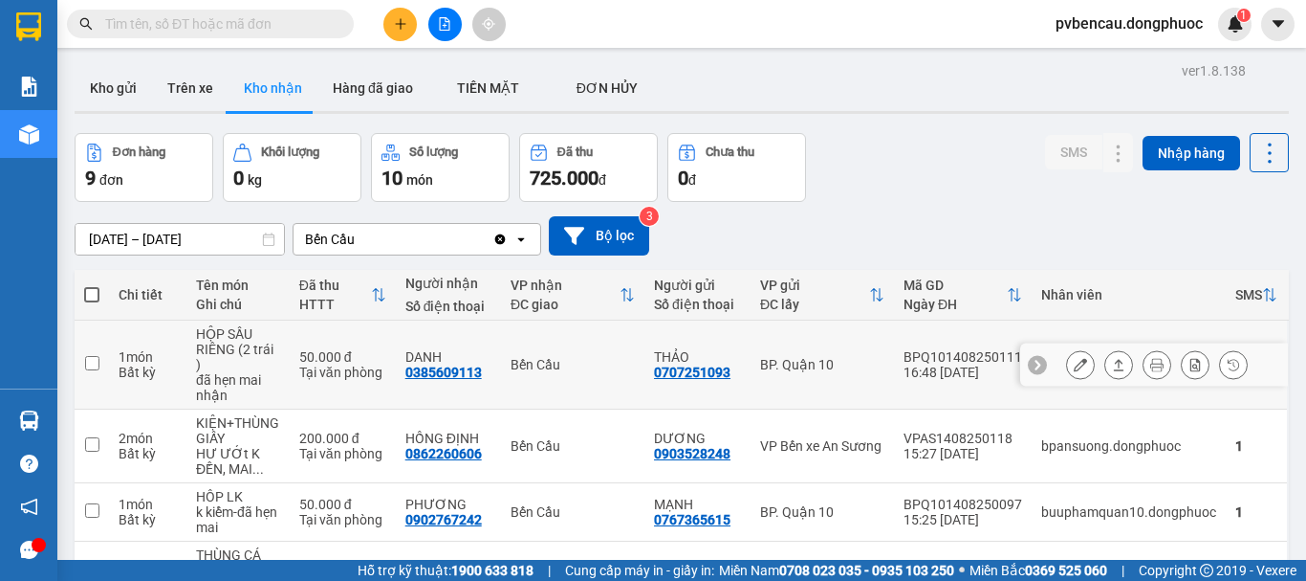
scroll to position [96, 0]
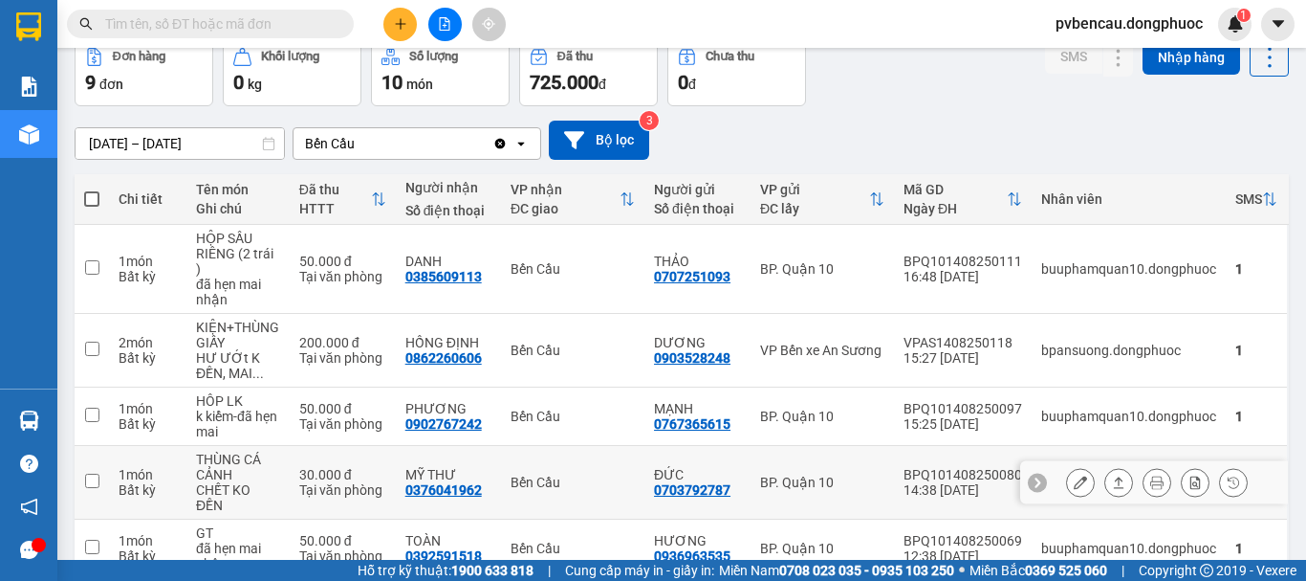
click at [188, 472] on td "THÙNG CÁ CẢNH CHẾT KO ĐỀN" at bounding box center [237, 483] width 103 height 74
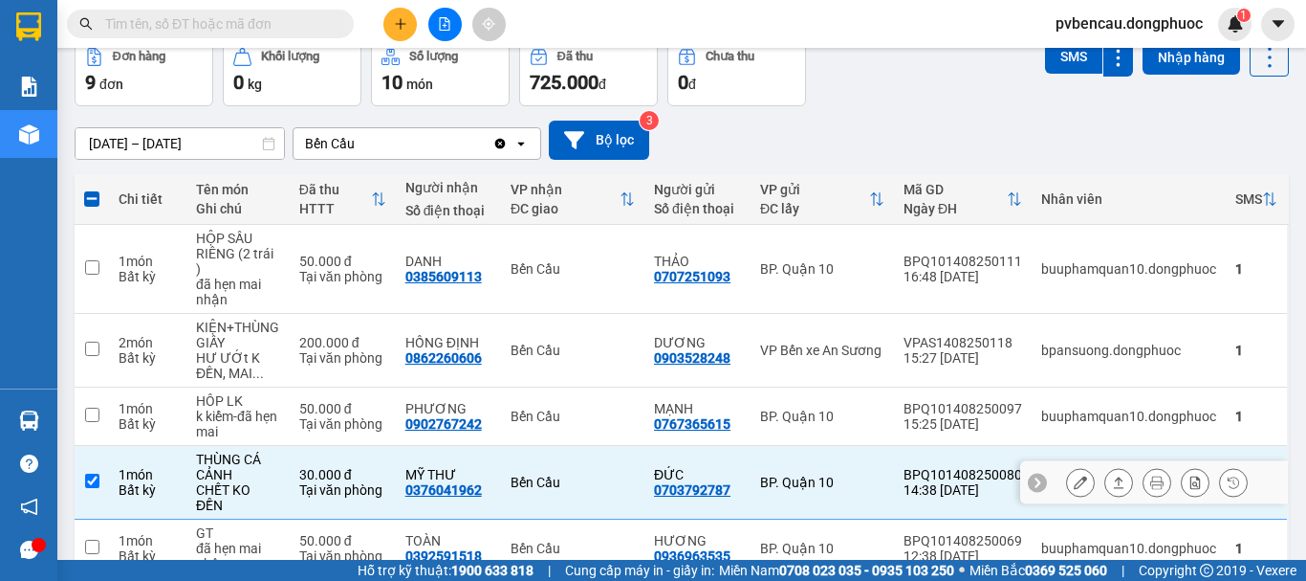
click at [1112, 479] on icon at bounding box center [1118, 481] width 13 height 13
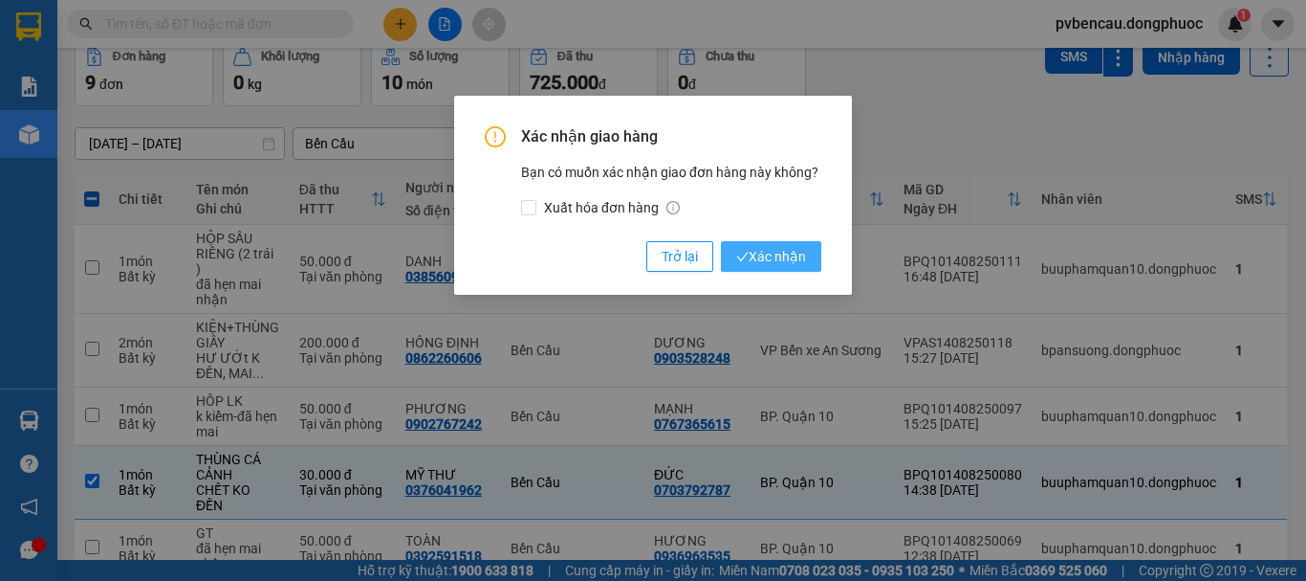
click at [743, 251] on icon "check" at bounding box center [742, 257] width 12 height 12
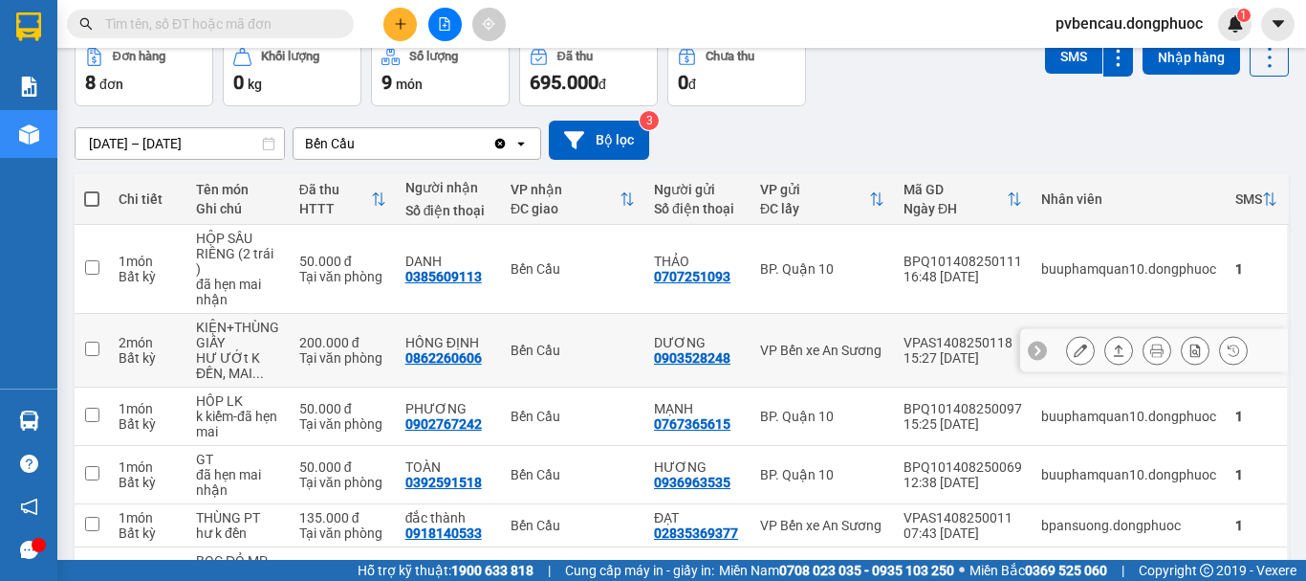
scroll to position [287, 0]
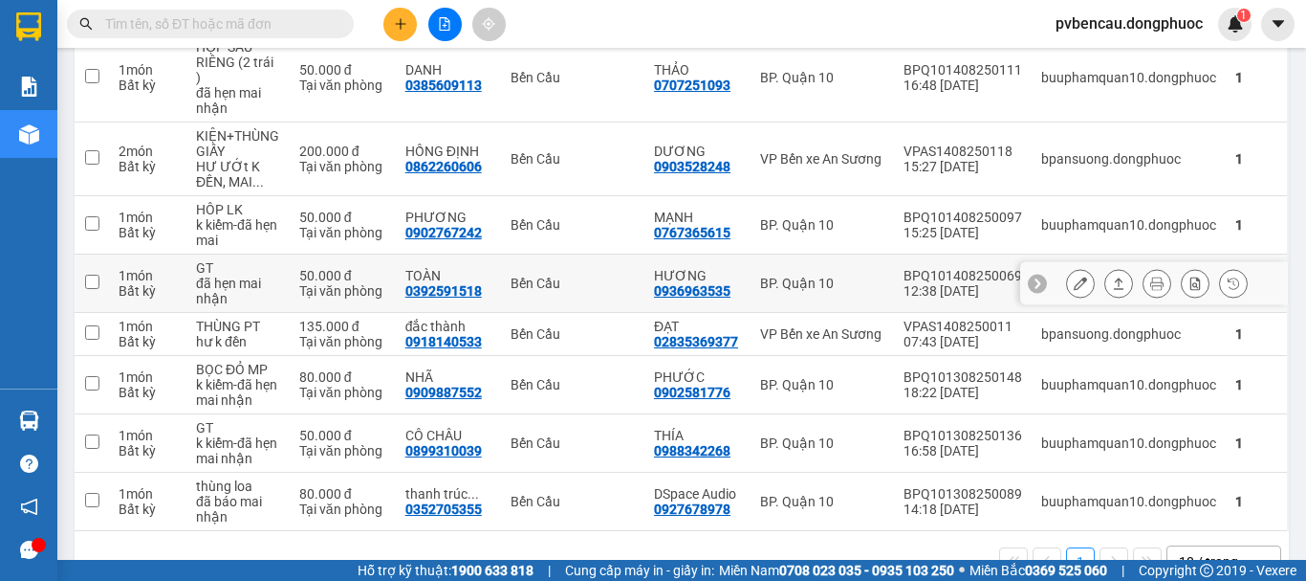
click at [490, 277] on td "TOÀN 0392591518" at bounding box center [448, 283] width 105 height 58
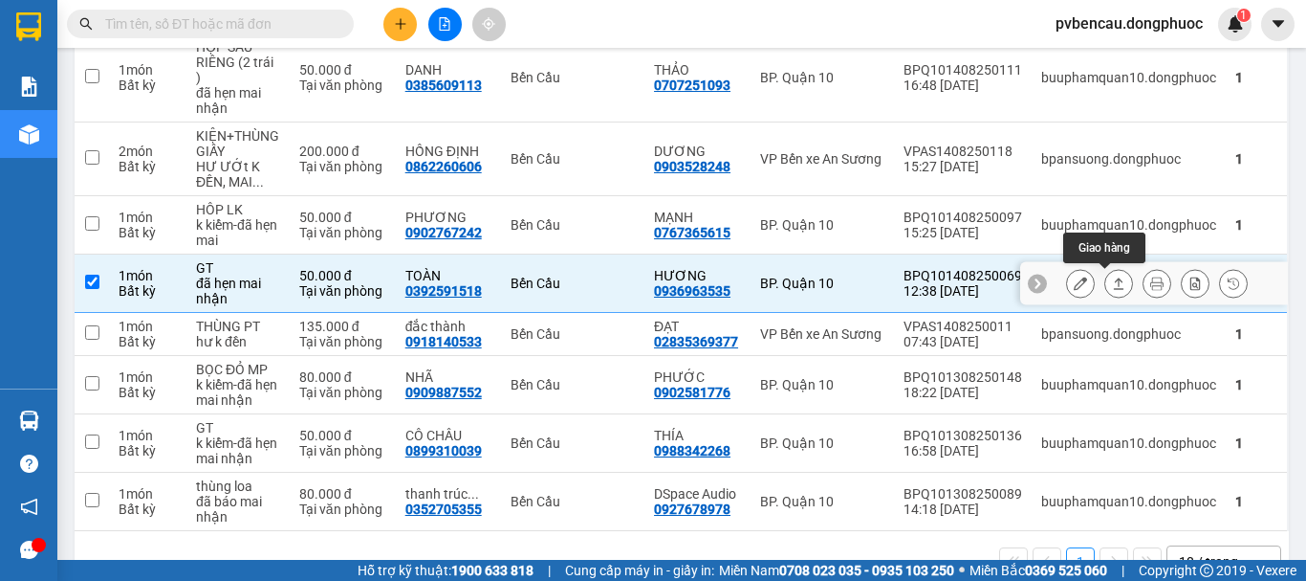
click at [1111, 279] on button at bounding box center [1119, 283] width 27 height 33
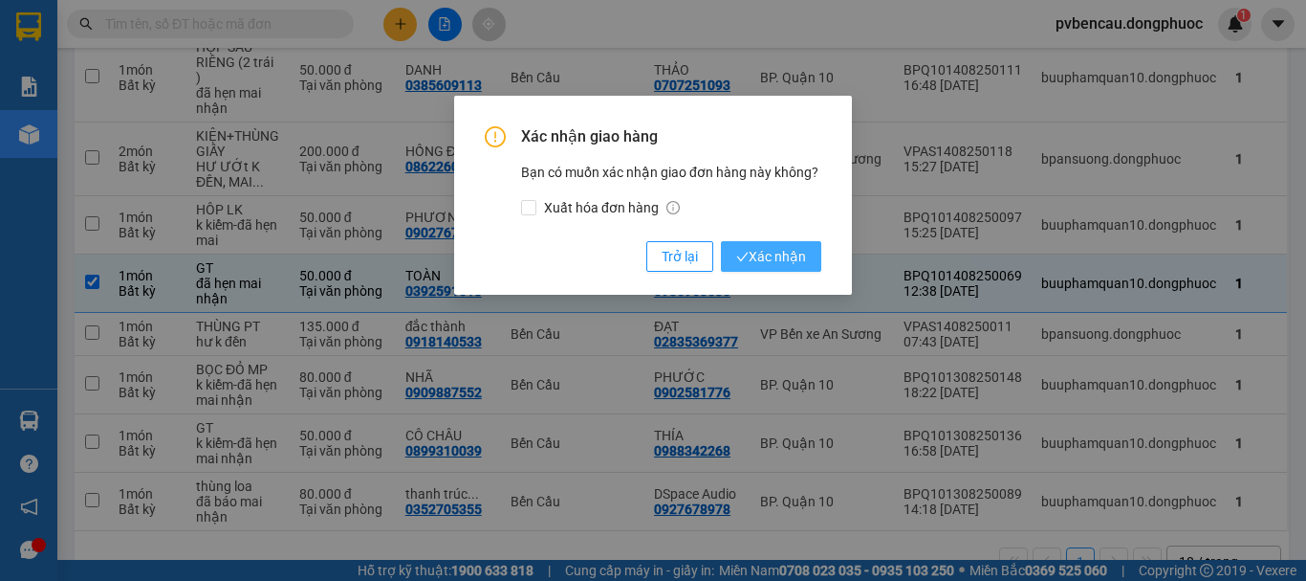
click at [770, 252] on span "Xác nhận" at bounding box center [771, 256] width 70 height 21
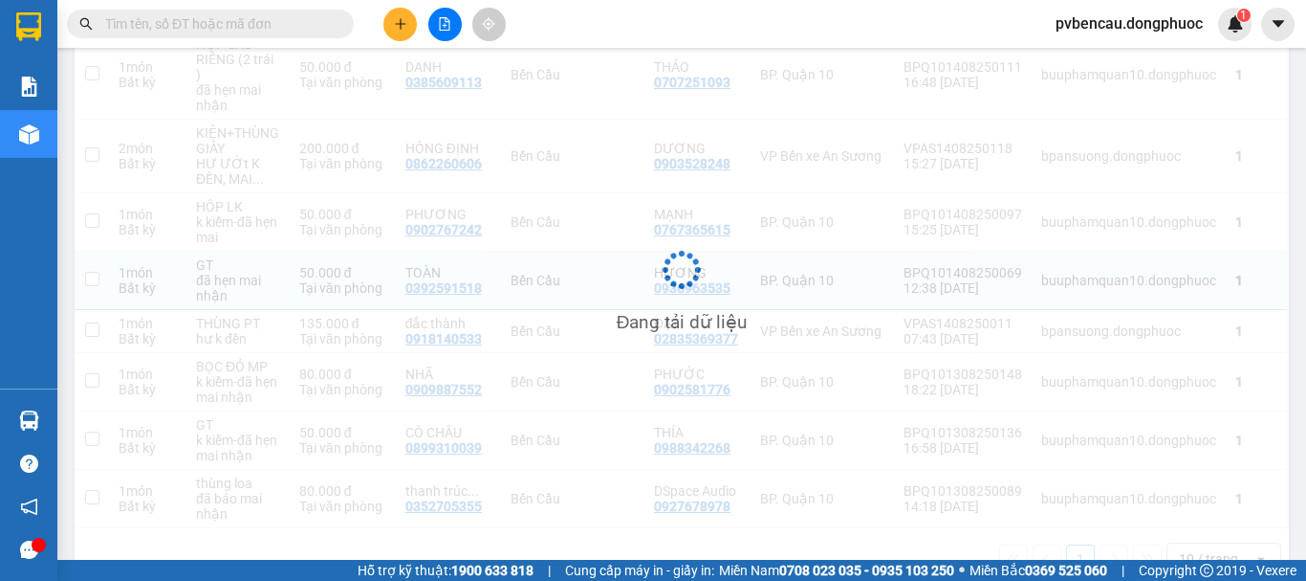
checkbox input "false"
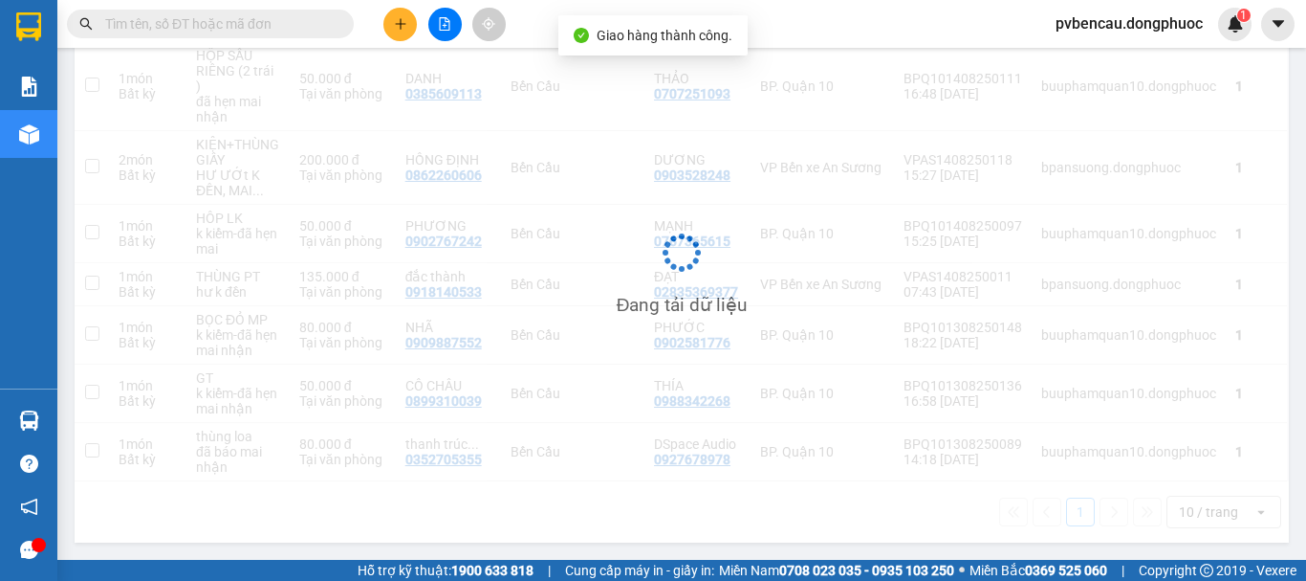
scroll to position [278, 0]
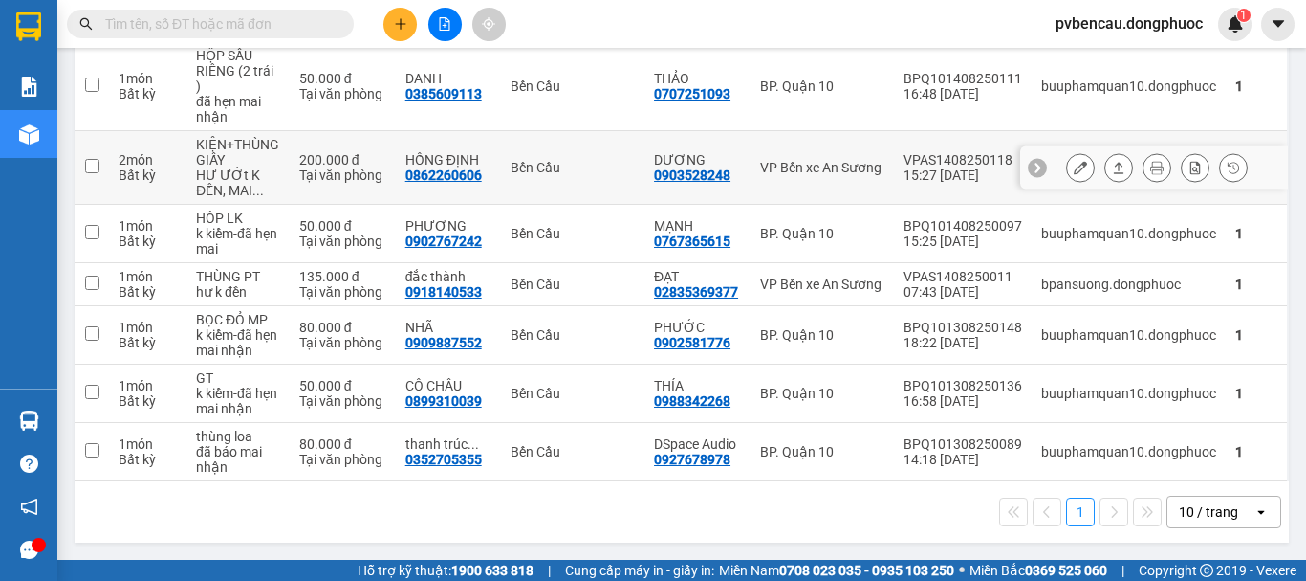
click at [265, 145] on div "KIỆN+THÙNG GIẤY" at bounding box center [238, 152] width 84 height 31
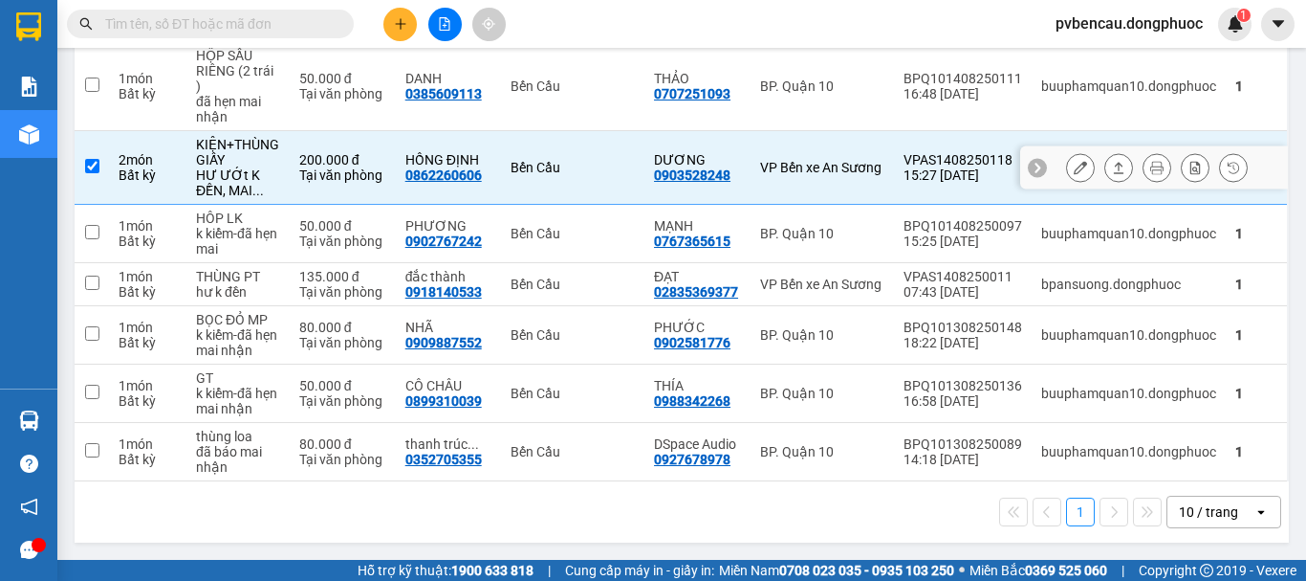
click at [252, 145] on div "KIỆN+THÙNG GIẤY" at bounding box center [238, 152] width 84 height 31
checkbox input "false"
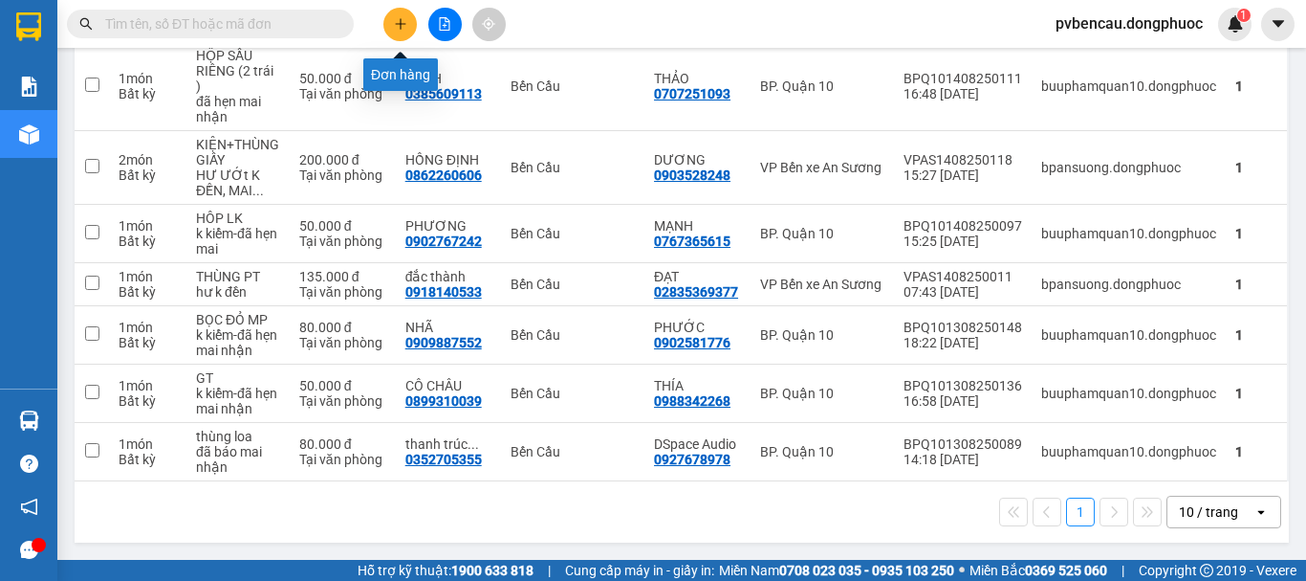
click at [405, 17] on icon "plus" at bounding box center [400, 23] width 13 height 13
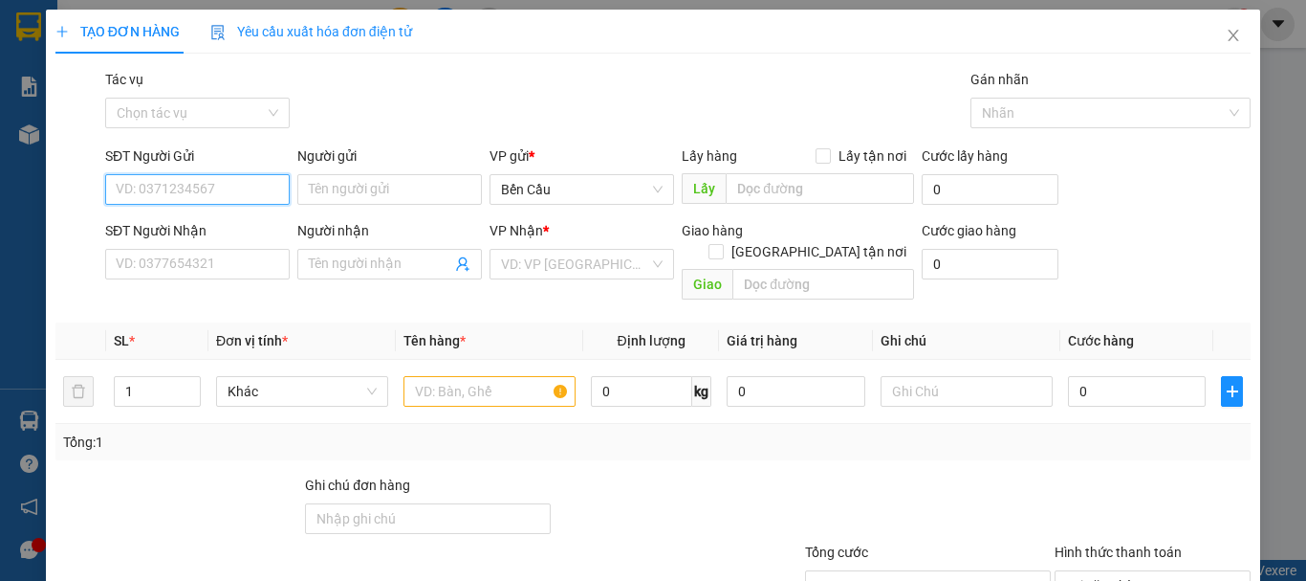
click at [202, 196] on input "SĐT Người Gửi" at bounding box center [197, 189] width 185 height 31
type input "0972456456"
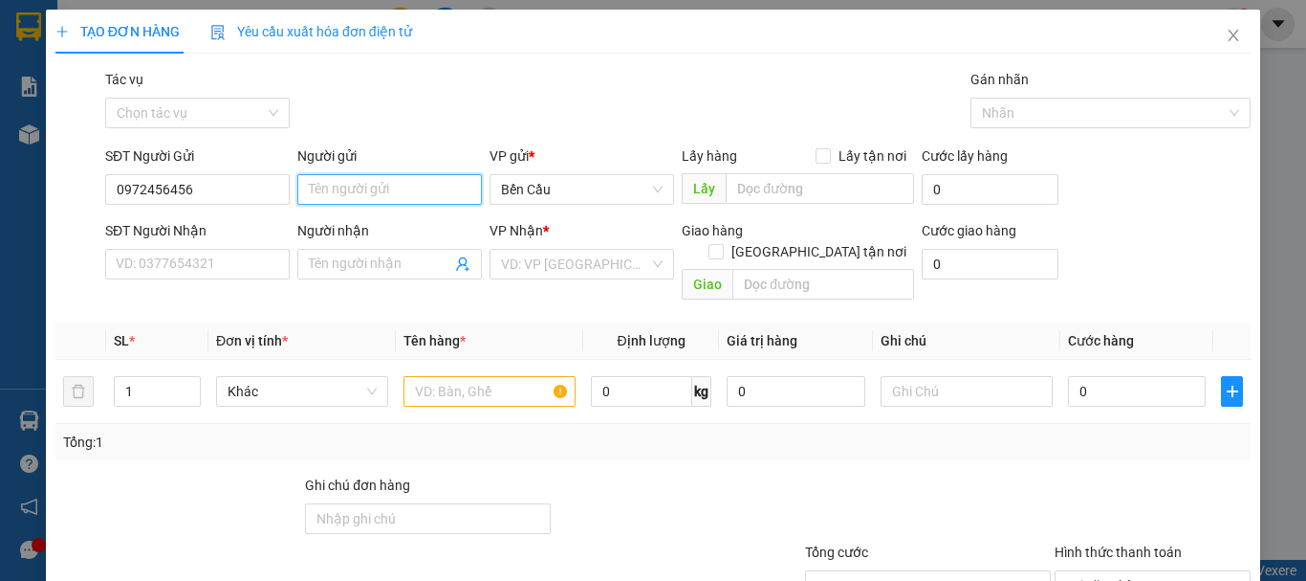
click at [391, 179] on input "Người gửi" at bounding box center [389, 189] width 185 height 31
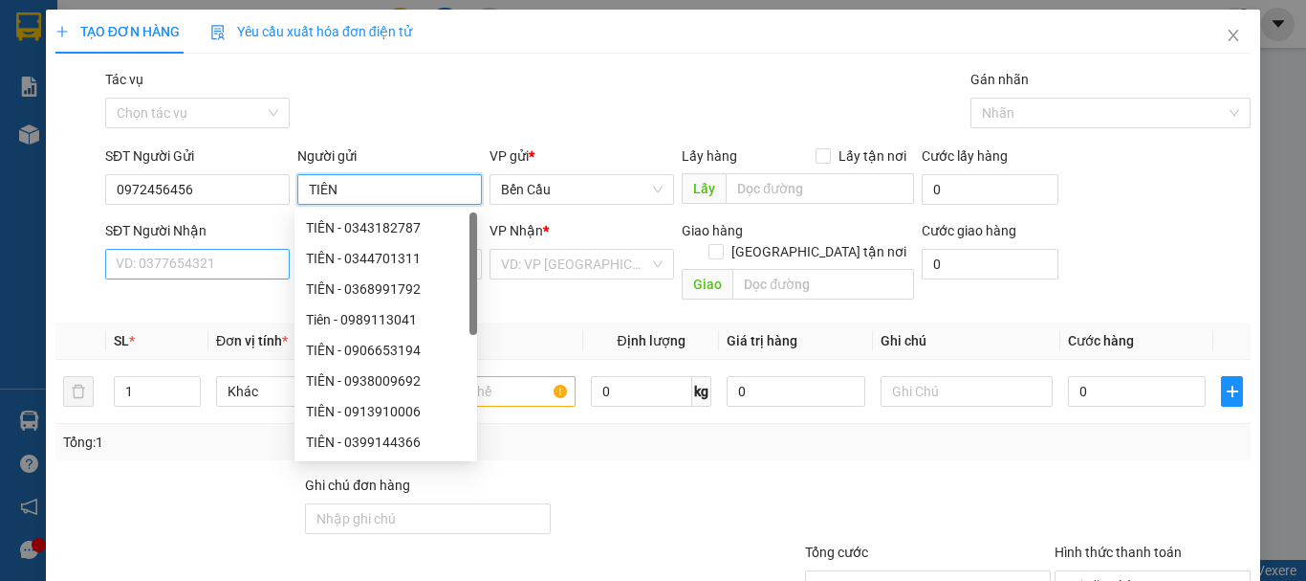
type input "TIÊN"
click at [139, 256] on input "SĐT Người Nhận" at bounding box center [197, 264] width 185 height 31
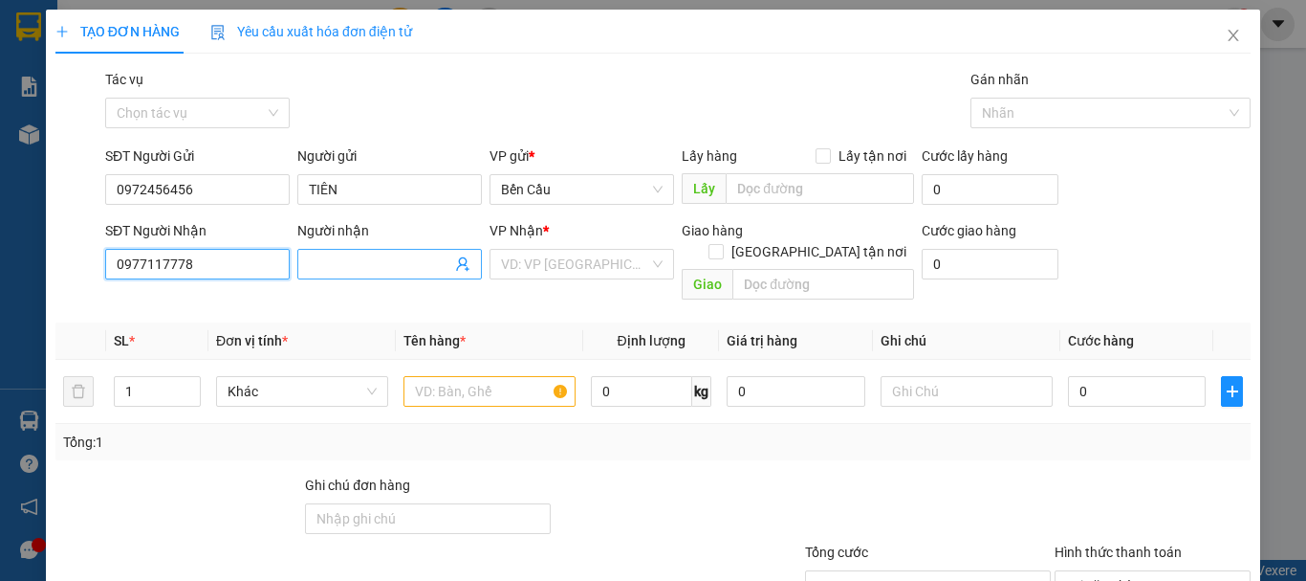
type input "0977117778"
click at [364, 259] on input "Người nhận" at bounding box center [380, 263] width 143 height 21
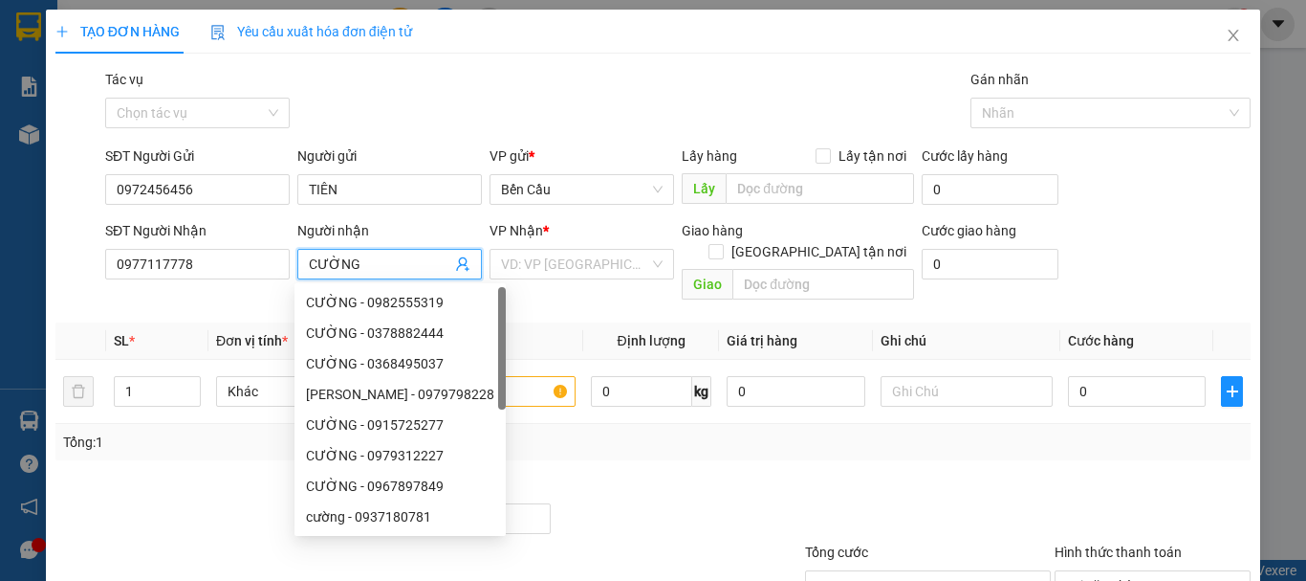
type input "CƯỜNG"
click at [245, 322] on th "Đơn vị tính *" at bounding box center [301, 340] width 187 height 37
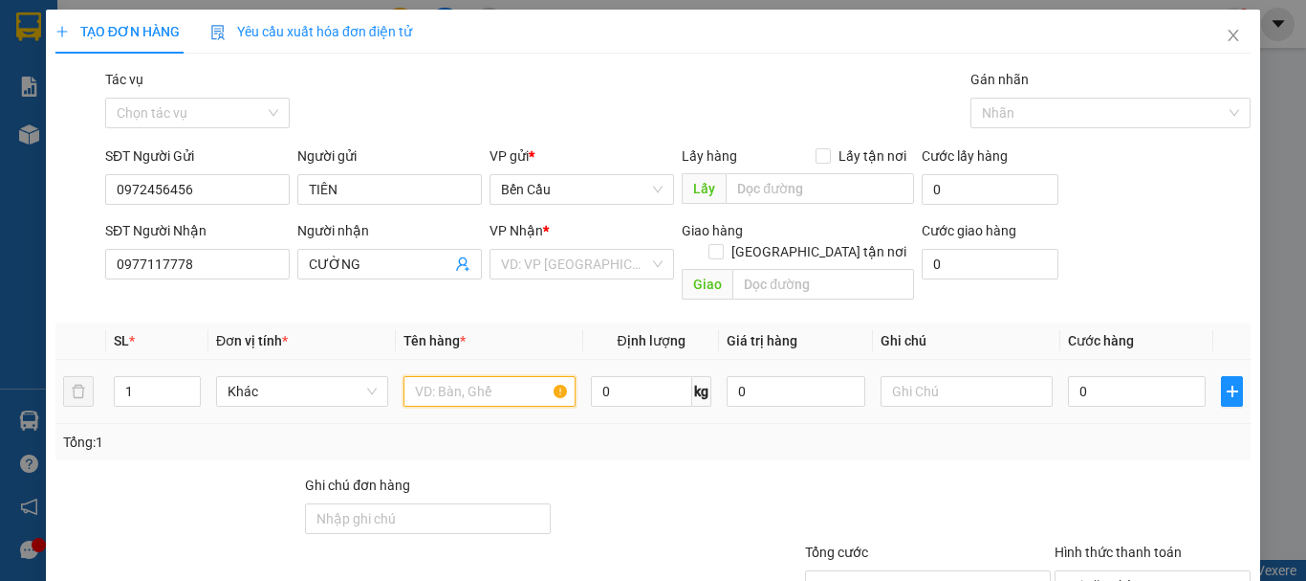
click at [495, 378] on input "text" at bounding box center [490, 391] width 172 height 31
type input "2 BỊCH THUỐC"
click at [376, 76] on div "Gói vận chuyển * Tiêu chuẩn Tác vụ Chọn tác vụ Gán nhãn Nhãn" at bounding box center [677, 102] width 1153 height 67
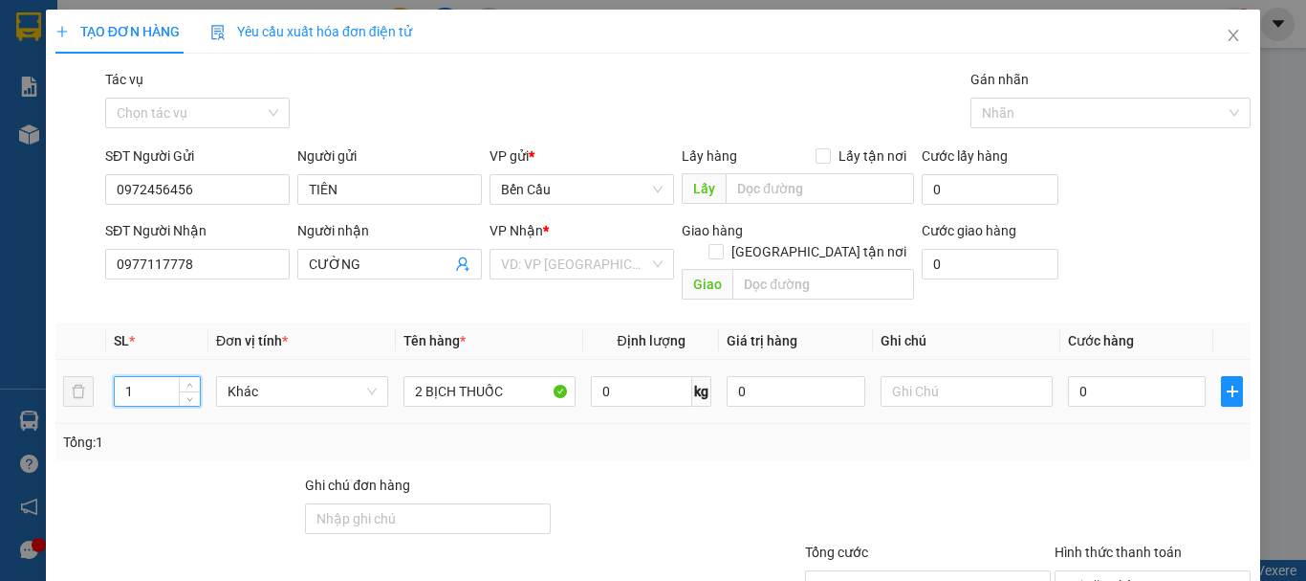
click at [136, 377] on input "1" at bounding box center [157, 391] width 85 height 29
type input "2"
click at [247, 431] on div "Tổng: 2" at bounding box center [284, 441] width 443 height 21
click at [1101, 376] on input "0" at bounding box center [1137, 391] width 138 height 31
type input "5"
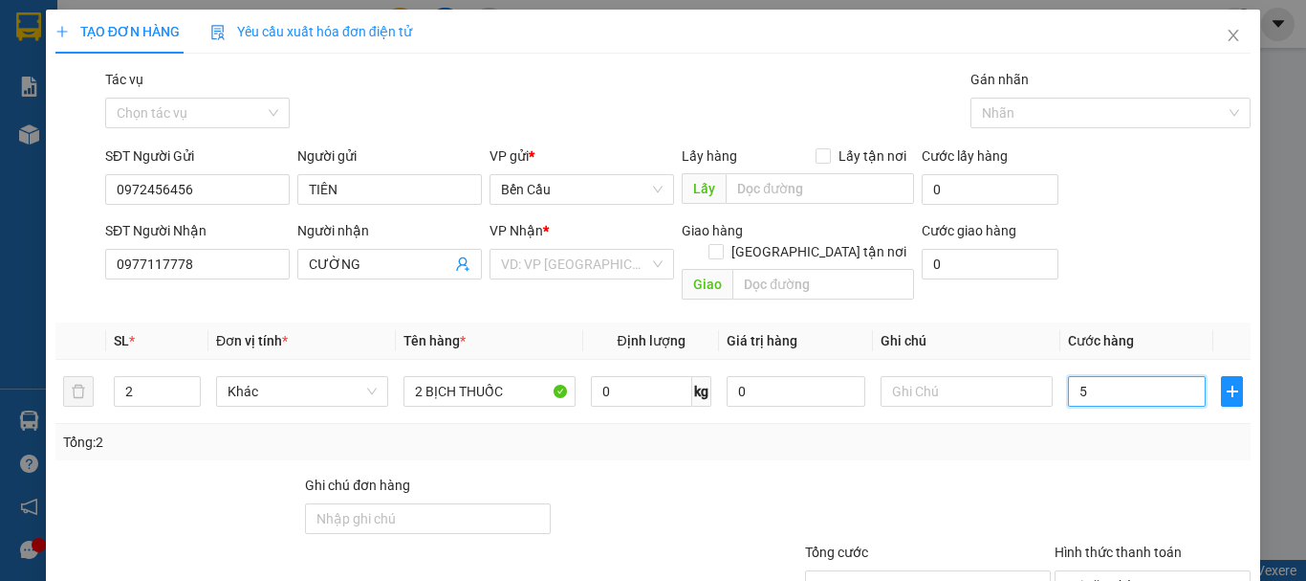
type input "5"
type input "50"
click at [874, 431] on div "Tổng: 2" at bounding box center [653, 441] width 1180 height 21
type input "50.000"
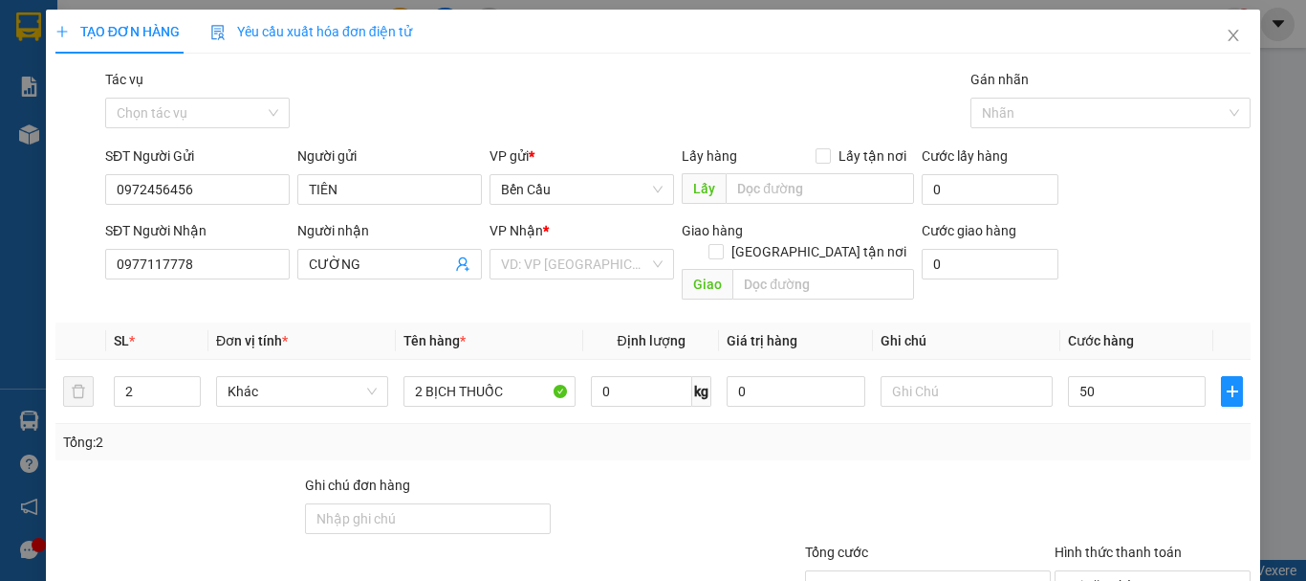
type input "50.000"
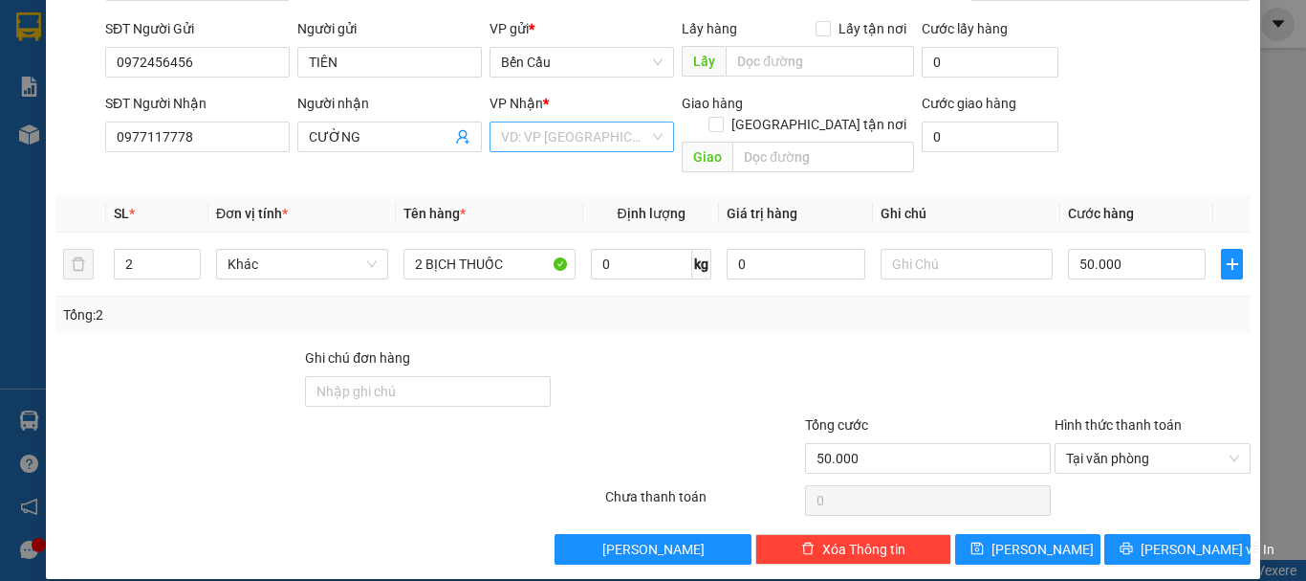
click at [550, 140] on input "search" at bounding box center [575, 136] width 148 height 29
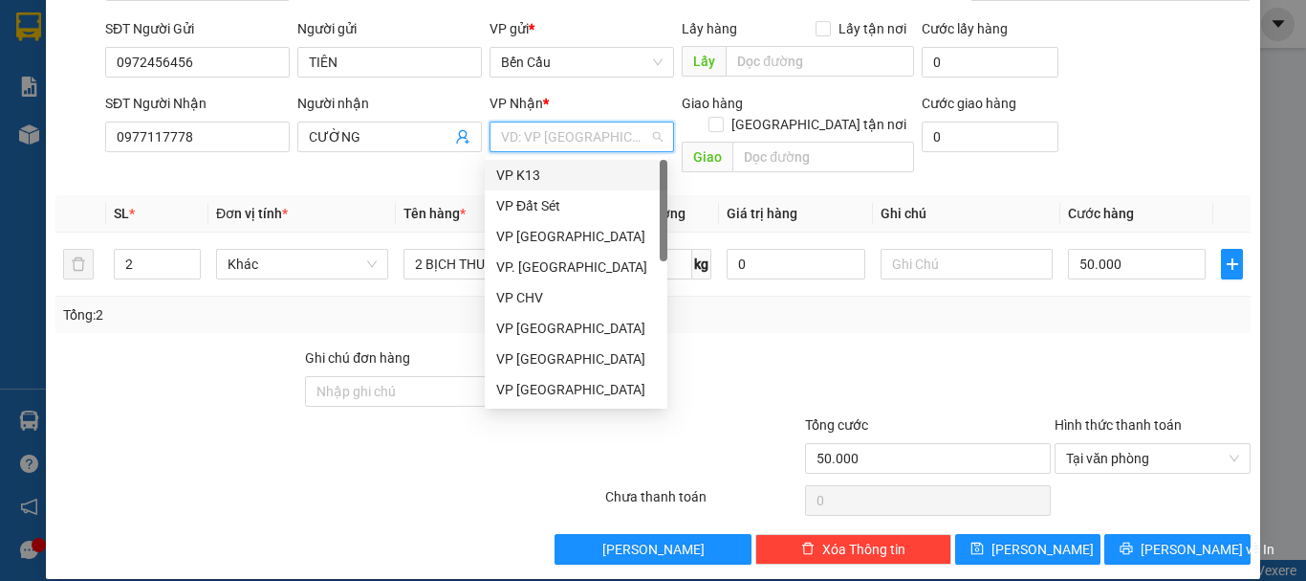
type input "Q"
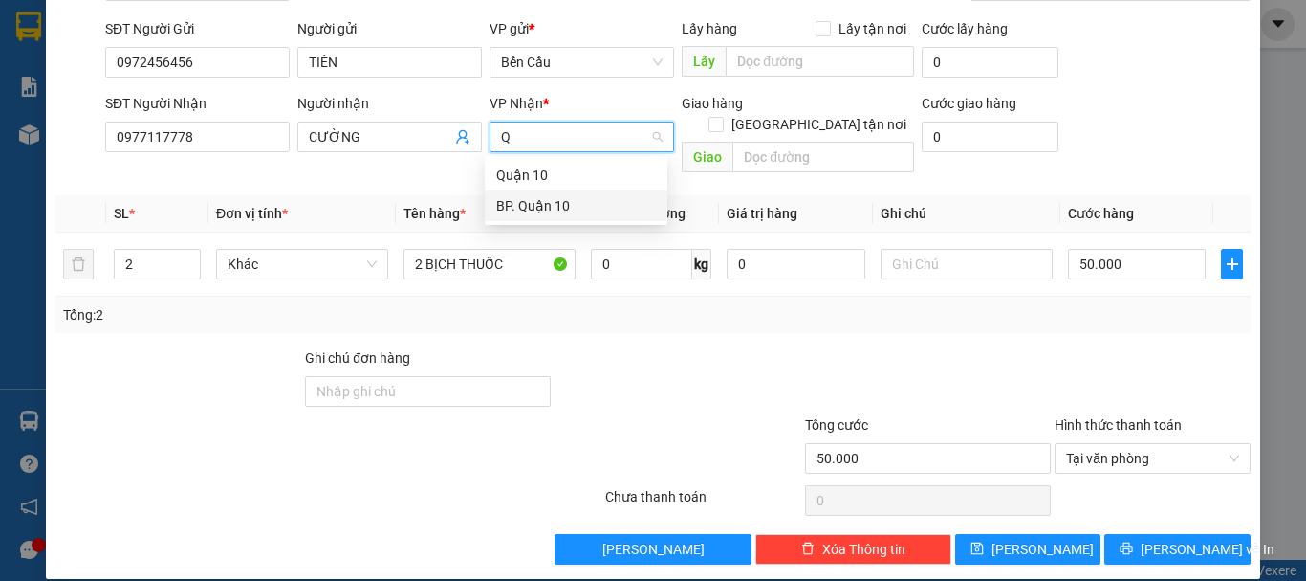
click at [556, 205] on div "BP. Quận 10" at bounding box center [576, 205] width 160 height 21
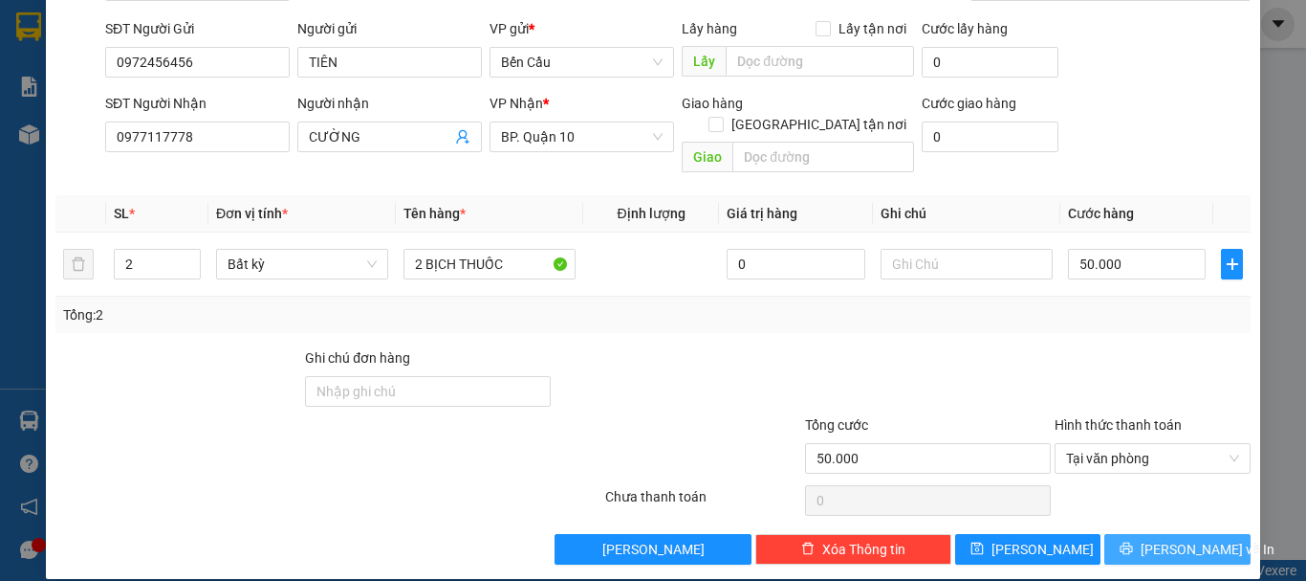
click at [1165, 538] on span "[PERSON_NAME] và In" at bounding box center [1208, 548] width 134 height 21
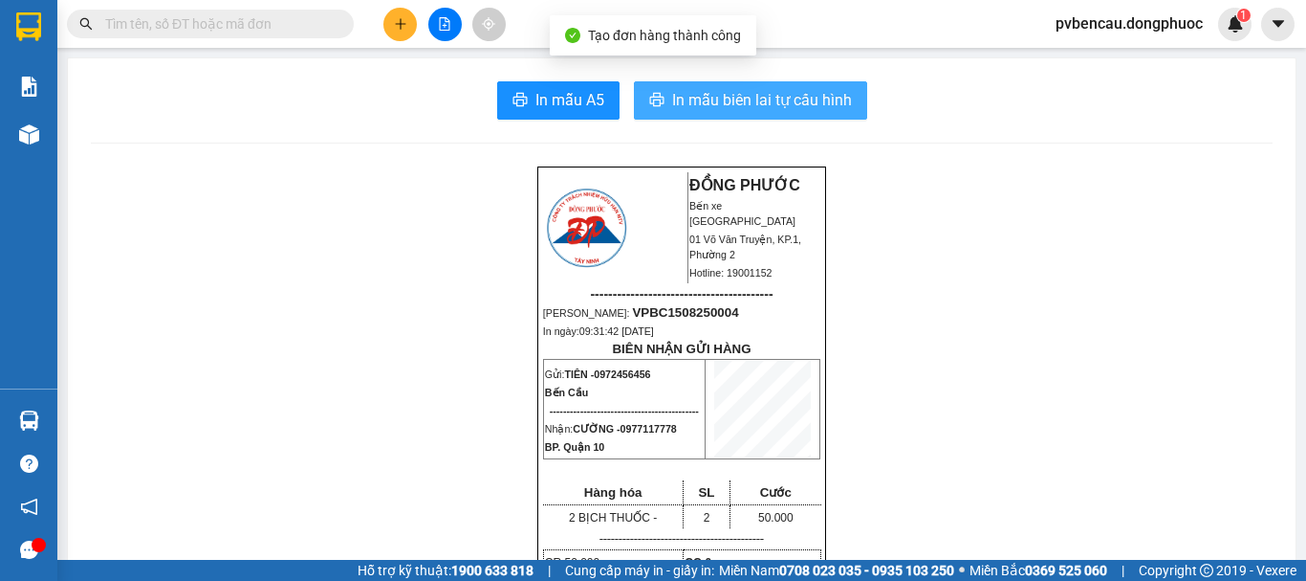
click at [710, 91] on span "In mẫu biên lai tự cấu hình" at bounding box center [762, 100] width 180 height 24
